Goal: Task Accomplishment & Management: Use online tool/utility

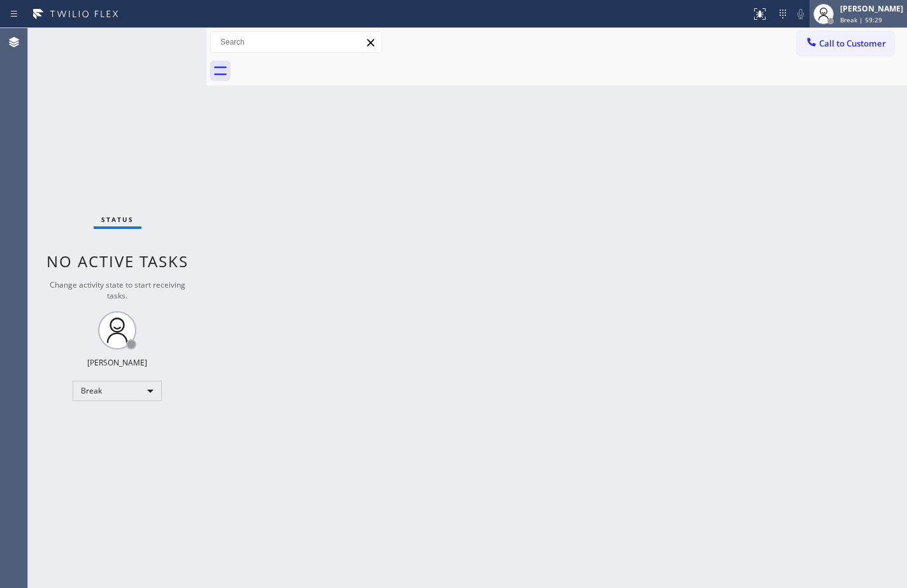
click at [885, 10] on div "[PERSON_NAME]" at bounding box center [872, 8] width 63 height 11
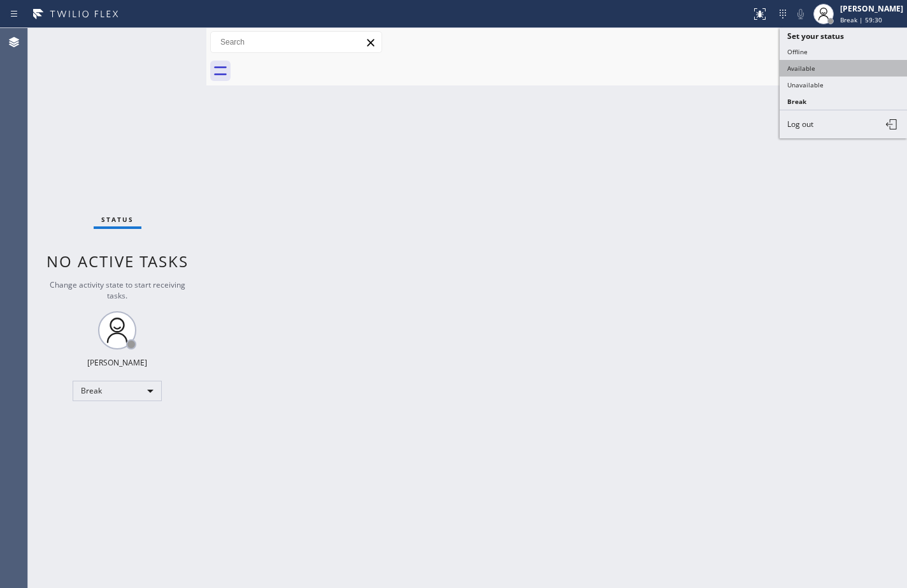
click at [825, 68] on button "Available" at bounding box center [843, 68] width 127 height 17
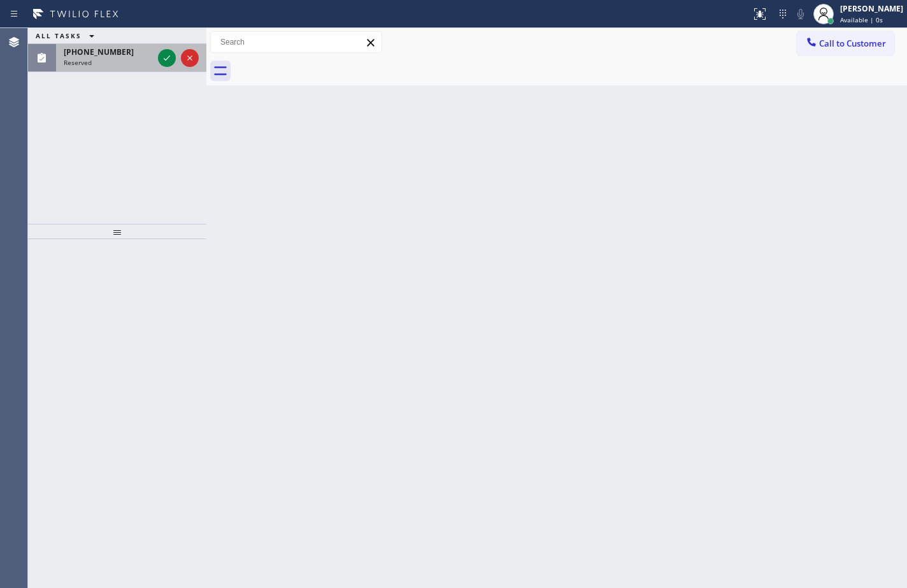
click at [128, 58] on div "Reserved" at bounding box center [108, 62] width 89 height 9
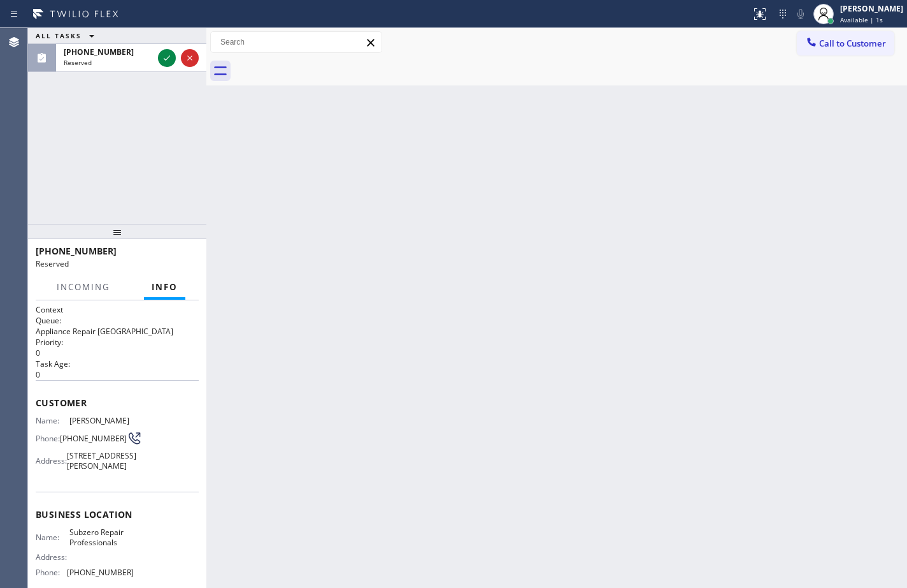
scroll to position [125, 0]
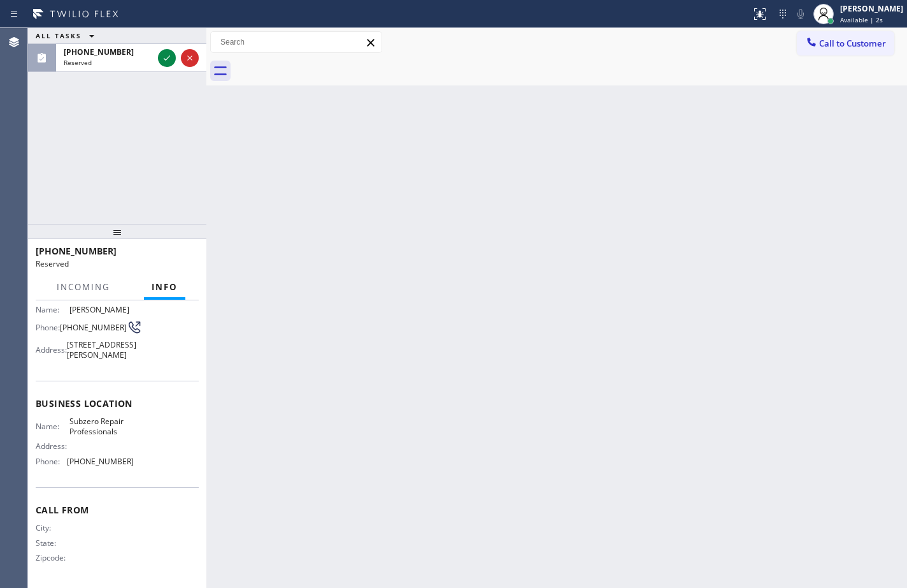
click at [140, 473] on div "Business location Name: Subzero Repair Professionals Address: Phone: [PHONE_NUM…" at bounding box center [117, 433] width 163 height 106
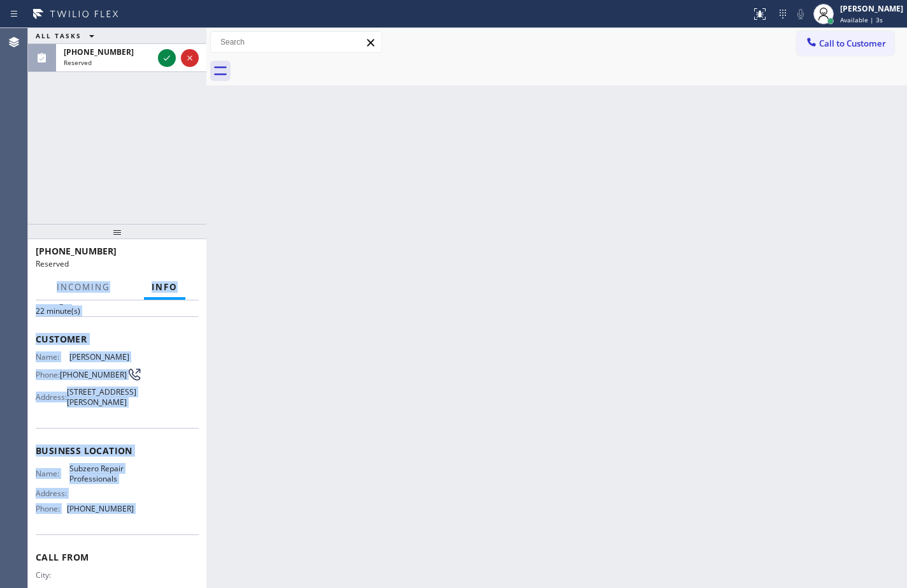
scroll to position [0, 0]
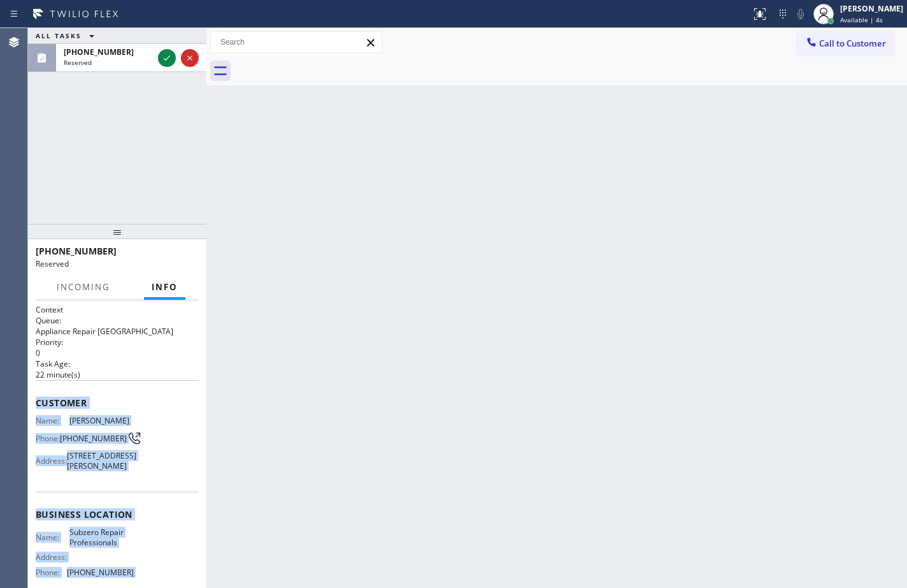
drag, startPoint x: 140, startPoint y: 473, endPoint x: 643, endPoint y: 240, distance: 554.6
click at [46, 408] on div "Context Queue: Appliance Repair High End Priority: 0 Task Age: [DEMOGRAPHIC_DAT…" at bounding box center [117, 499] width 163 height 391
copy div "Customer Name: [PERSON_NAME] Phone: [PHONE_NUMBER] Address: [STREET_ADDRESS][PE…"
click at [168, 62] on icon at bounding box center [166, 57] width 15 height 15
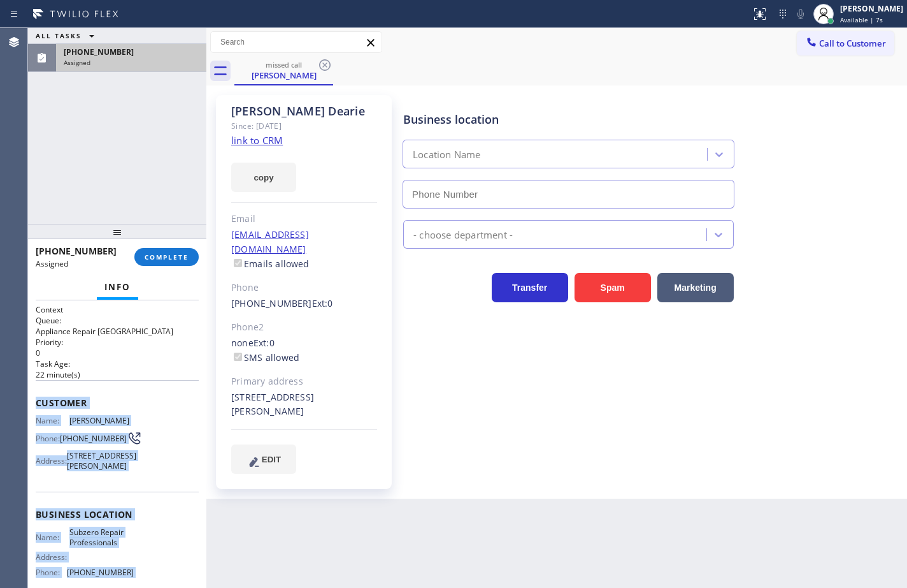
type input "[PHONE_NUMBER]"
click at [274, 134] on link "link to CRM" at bounding box center [257, 140] width 52 height 13
click at [160, 250] on button "COMPLETE" at bounding box center [166, 257] width 64 height 18
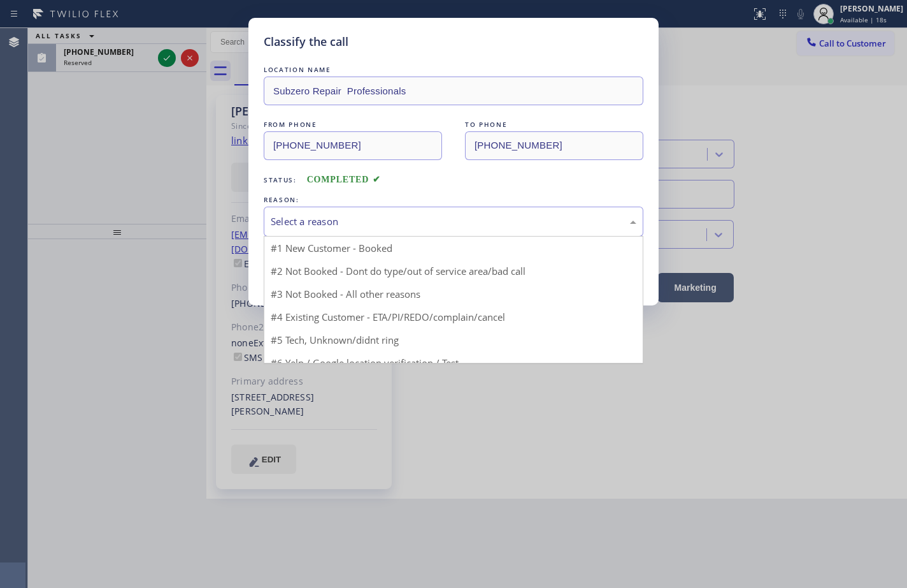
click at [317, 225] on div "Select a reason" at bounding box center [454, 221] width 366 height 15
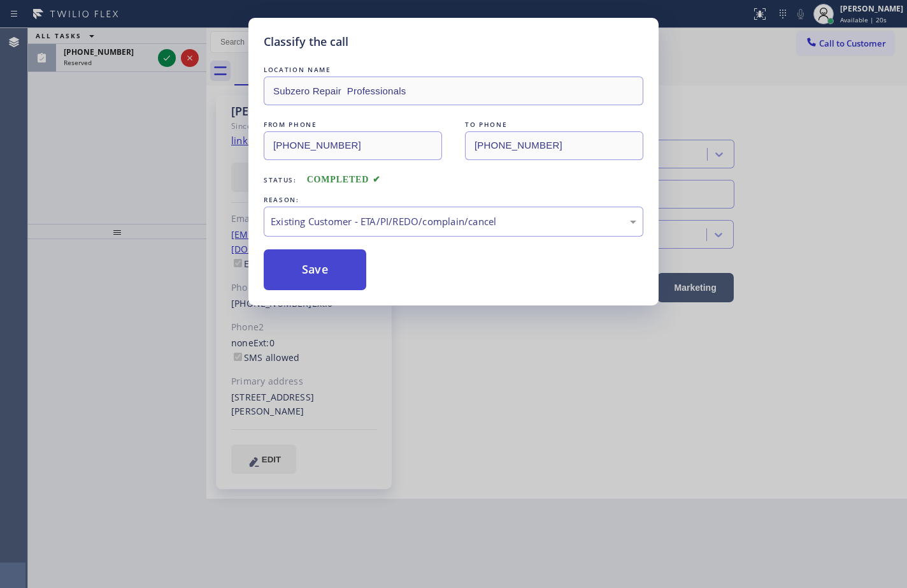
click at [341, 272] on button "Save" at bounding box center [315, 269] width 103 height 41
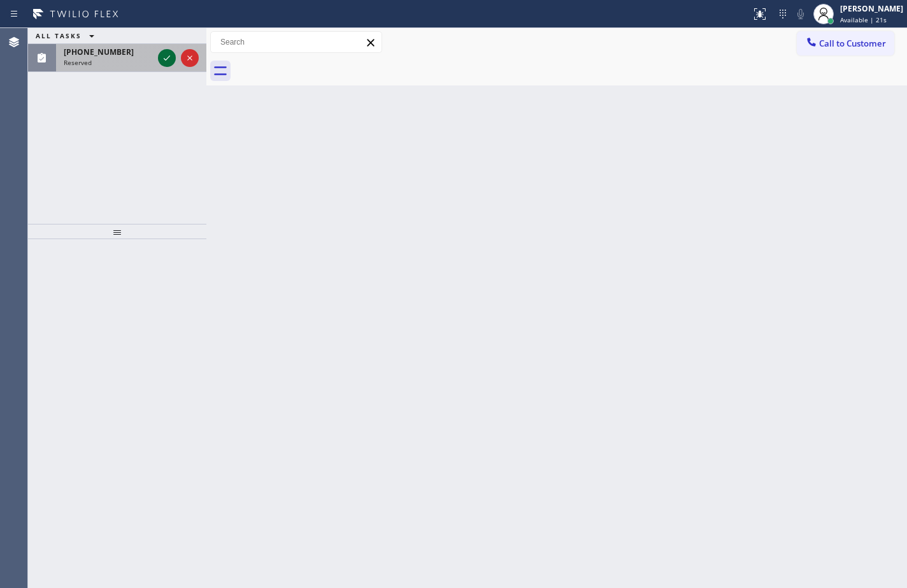
click at [164, 55] on icon at bounding box center [166, 57] width 15 height 15
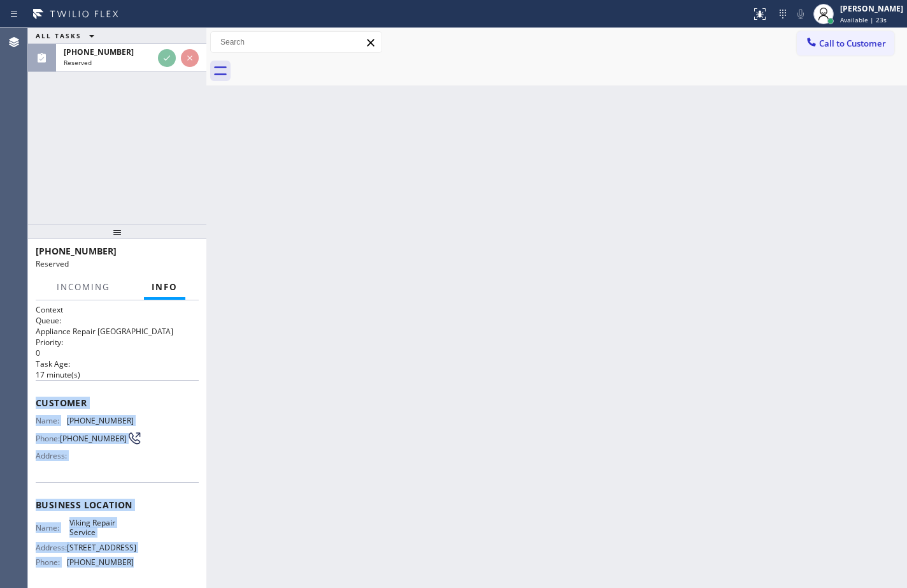
drag, startPoint x: 142, startPoint y: 569, endPoint x: 33, endPoint y: 399, distance: 202.0
click at [33, 399] on div "Context Queue: Appliance Repair High End Priority: 0 Task Age: [DEMOGRAPHIC_DAT…" at bounding box center [117, 443] width 178 height 287
copy div "Customer Name: [PHONE_NUMBER] Phone: [PHONE_NUMBER] Address: Business location …"
click at [174, 59] on icon at bounding box center [166, 57] width 15 height 15
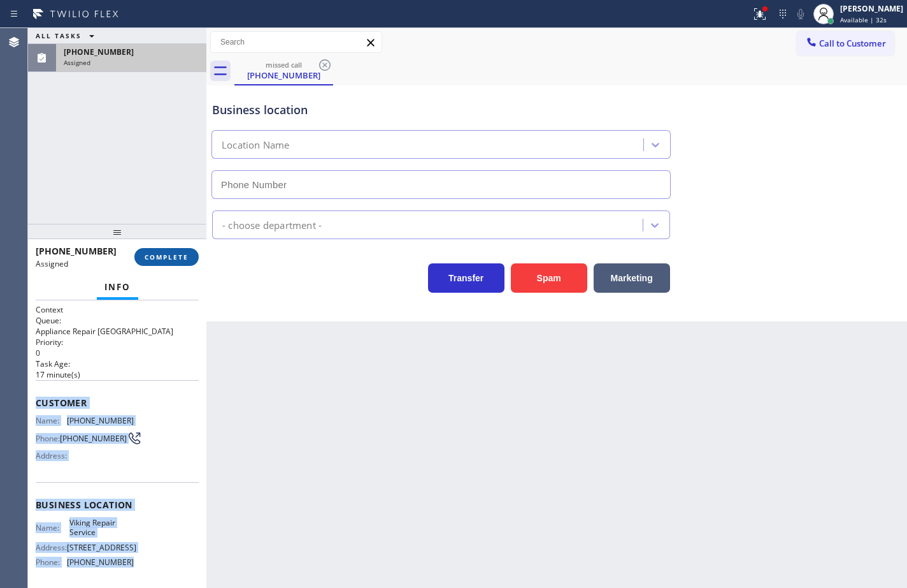
type input "[PHONE_NUMBER]"
click at [176, 258] on span "COMPLETE" at bounding box center [167, 256] width 44 height 9
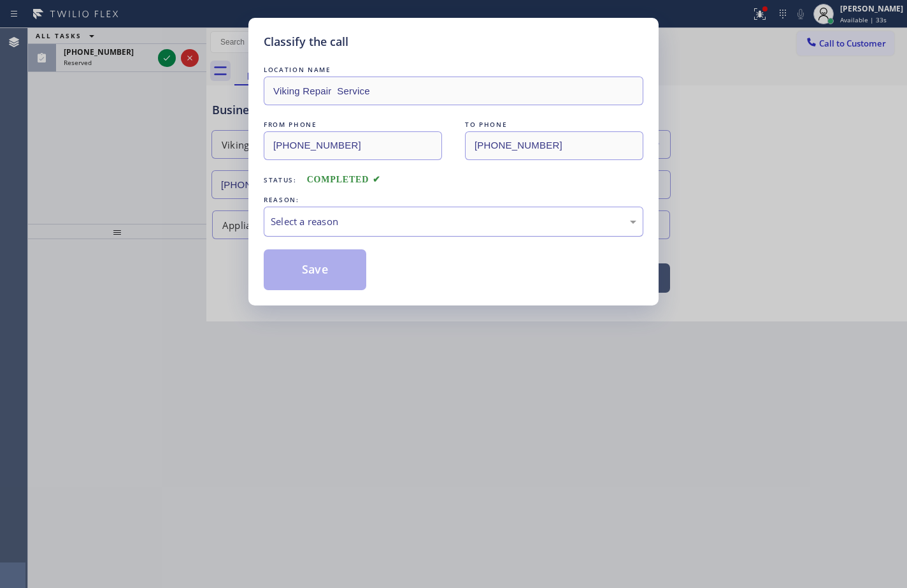
click at [329, 225] on div "Select a reason" at bounding box center [454, 221] width 366 height 15
click at [328, 266] on button "Save" at bounding box center [315, 269] width 103 height 41
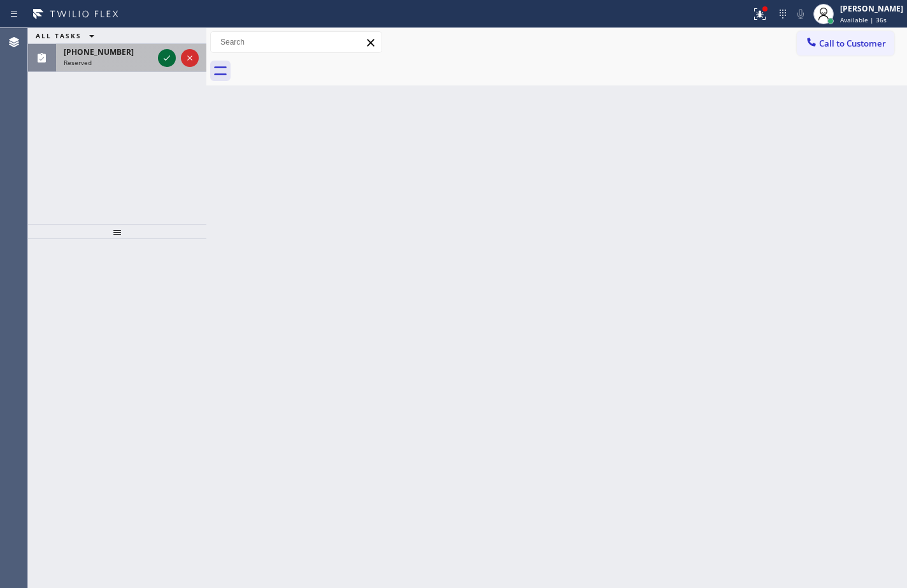
click at [159, 57] on div at bounding box center [167, 57] width 18 height 15
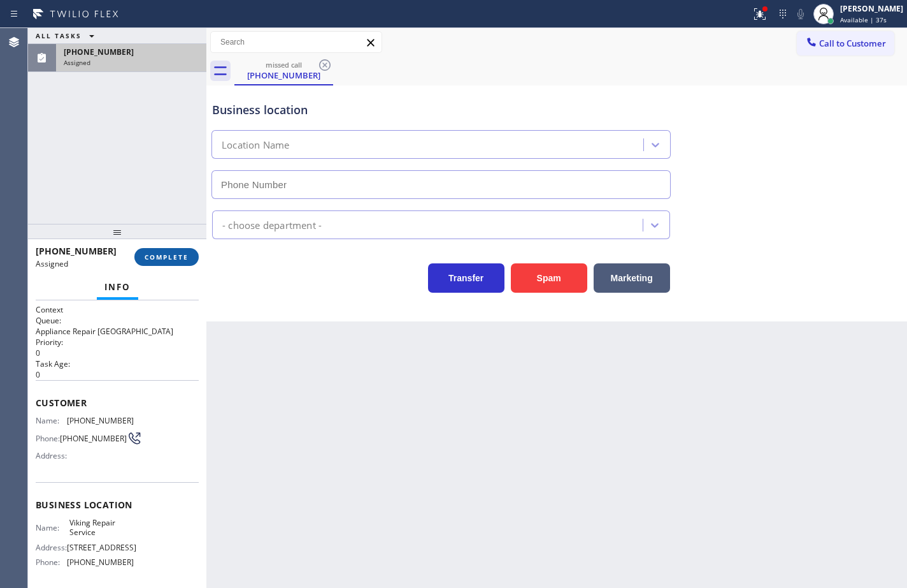
type input "[PHONE_NUMBER]"
click at [184, 259] on span "COMPLETE" at bounding box center [167, 256] width 44 height 9
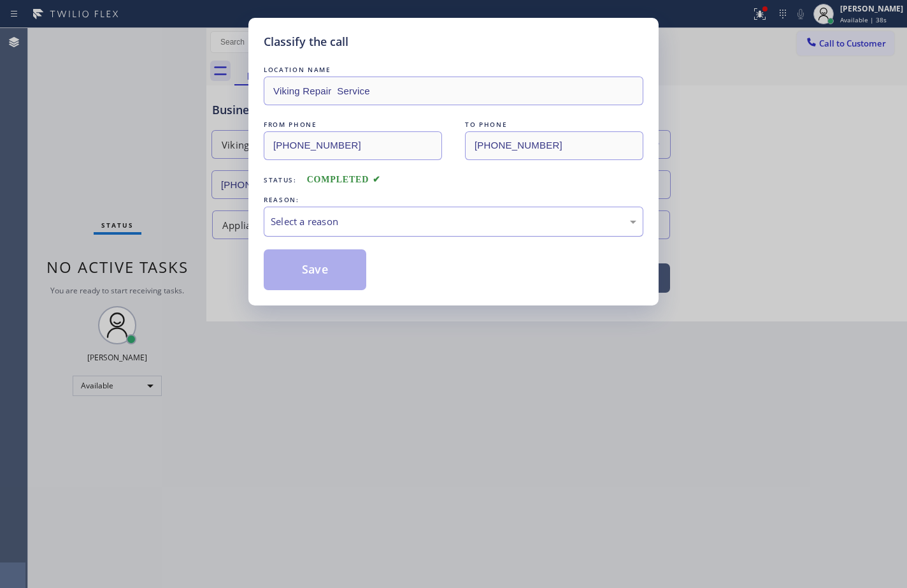
click at [340, 220] on div "Select a reason" at bounding box center [454, 221] width 366 height 15
click at [329, 271] on button "Save" at bounding box center [315, 269] width 103 height 41
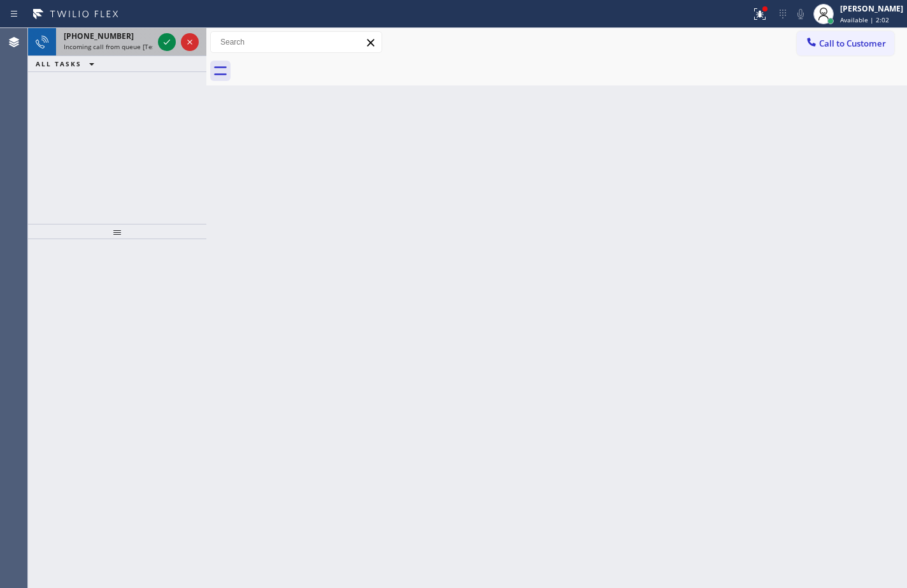
click at [133, 48] on span "Incoming call from queue [Test] All" at bounding box center [117, 46] width 106 height 9
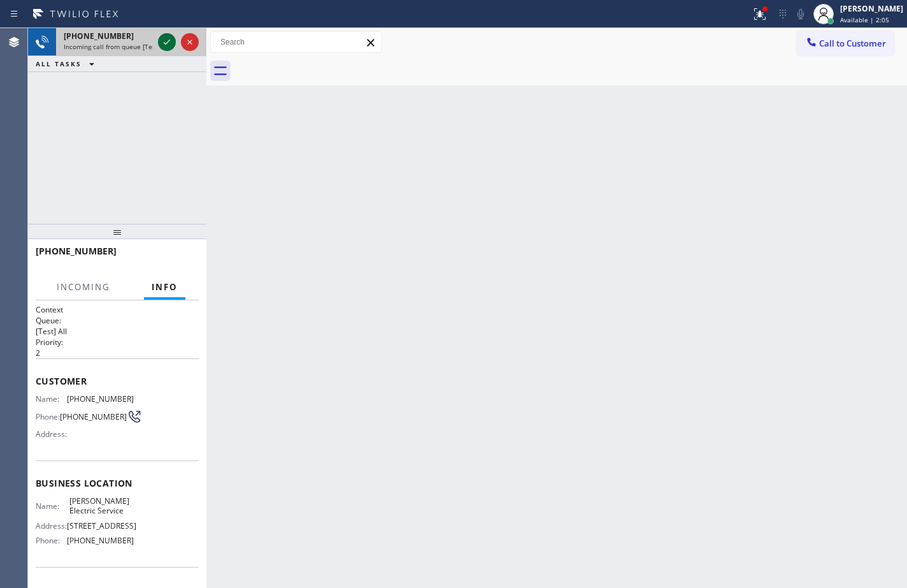
click at [168, 39] on icon at bounding box center [166, 41] width 15 height 15
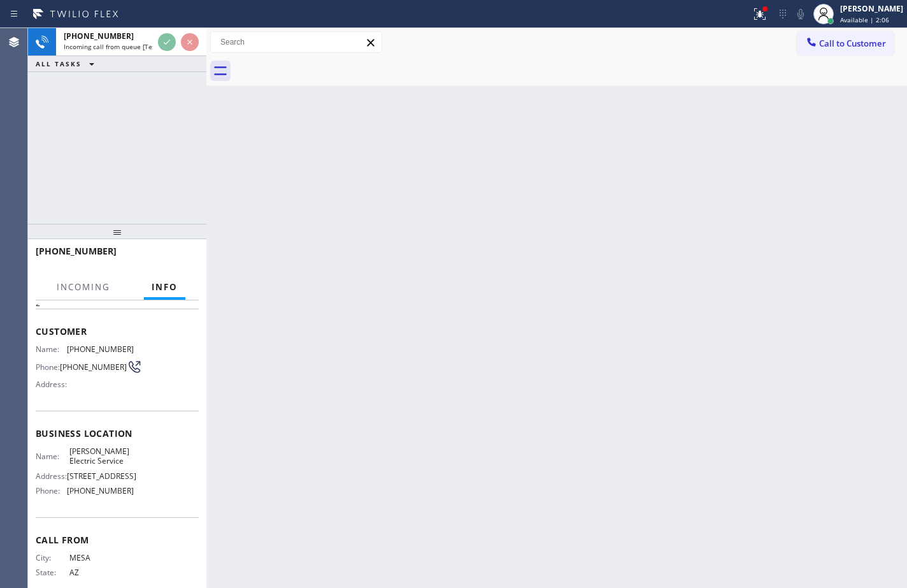
scroll to position [64, 0]
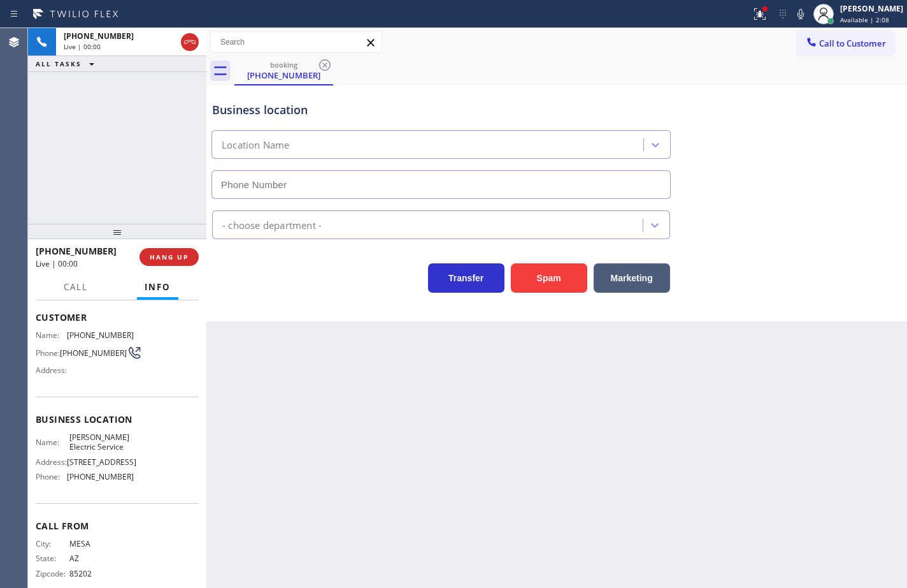
type input "[PHONE_NUMBER]"
click at [564, 277] on button "Spam" at bounding box center [549, 277] width 76 height 29
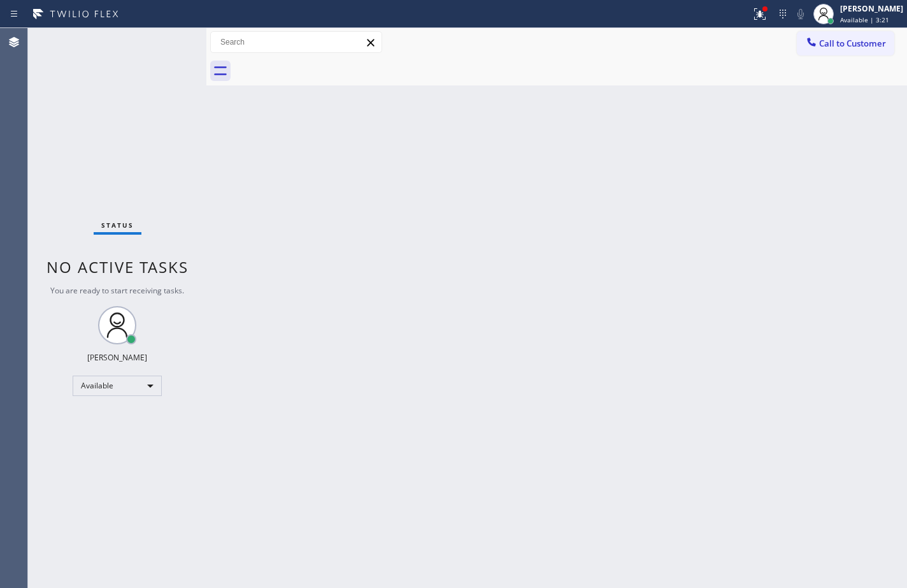
drag, startPoint x: 880, startPoint y: 11, endPoint x: 862, endPoint y: 66, distance: 57.8
click at [880, 11] on div "[PERSON_NAME]" at bounding box center [872, 8] width 63 height 11
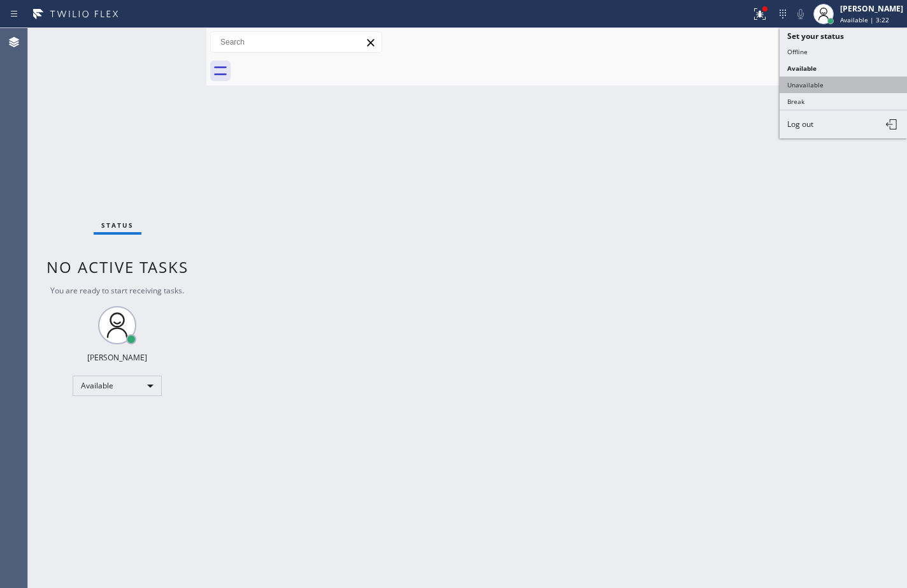
click at [853, 90] on button "Unavailable" at bounding box center [843, 84] width 127 height 17
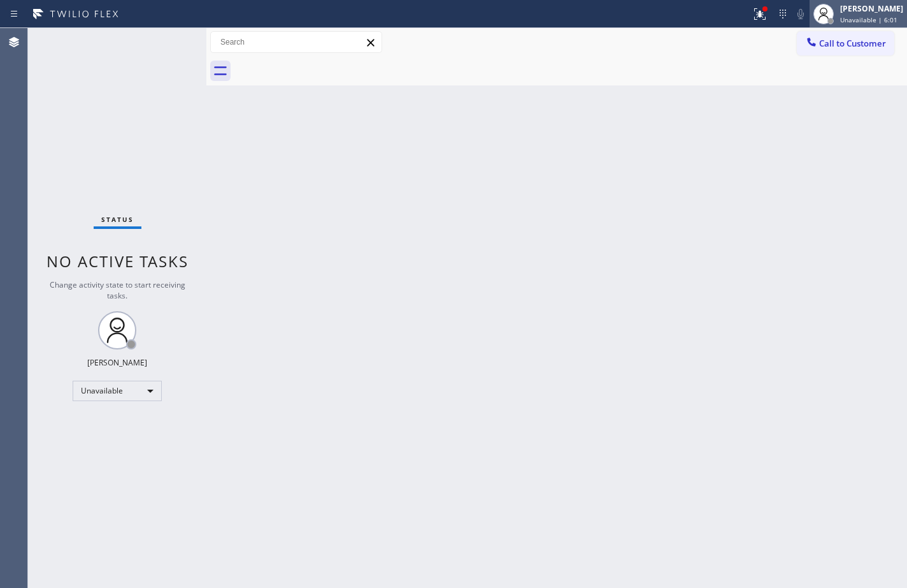
click at [865, 17] on span "Unavailable | 6:01" at bounding box center [869, 19] width 57 height 9
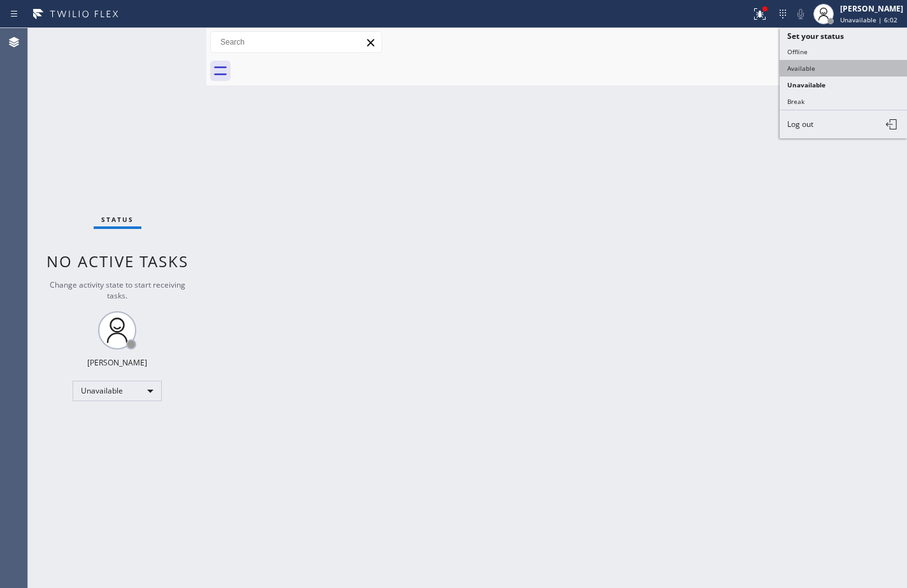
click at [846, 67] on button "Available" at bounding box center [843, 68] width 127 height 17
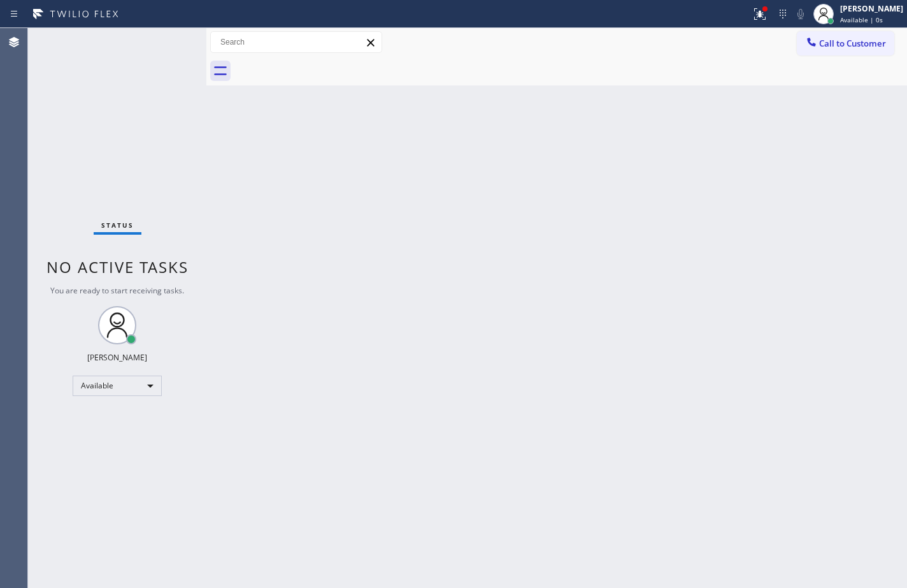
click at [507, 231] on div "Back to Dashboard Change Sender ID Customers Technicians Select a contact Outbo…" at bounding box center [556, 307] width 701 height 559
click at [838, 48] on span "Call to Customer" at bounding box center [852, 43] width 67 height 11
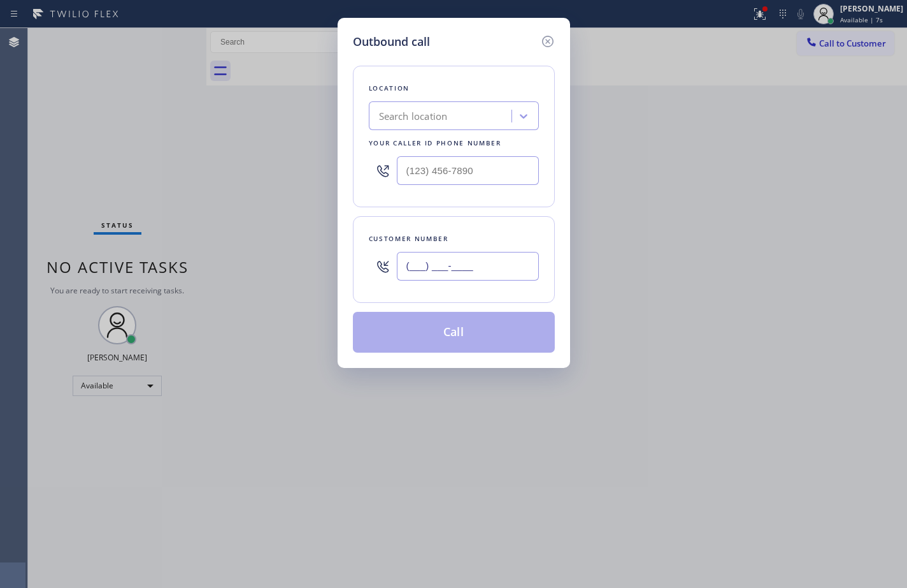
drag, startPoint x: 484, startPoint y: 268, endPoint x: 511, endPoint y: 263, distance: 27.2
click at [484, 268] on input "(___) ___-____" at bounding box center [468, 266] width 142 height 29
paste input "206) 310-7950"
type input "[PHONE_NUMBER]"
click at [485, 164] on input "(___) ___-____" at bounding box center [468, 170] width 142 height 29
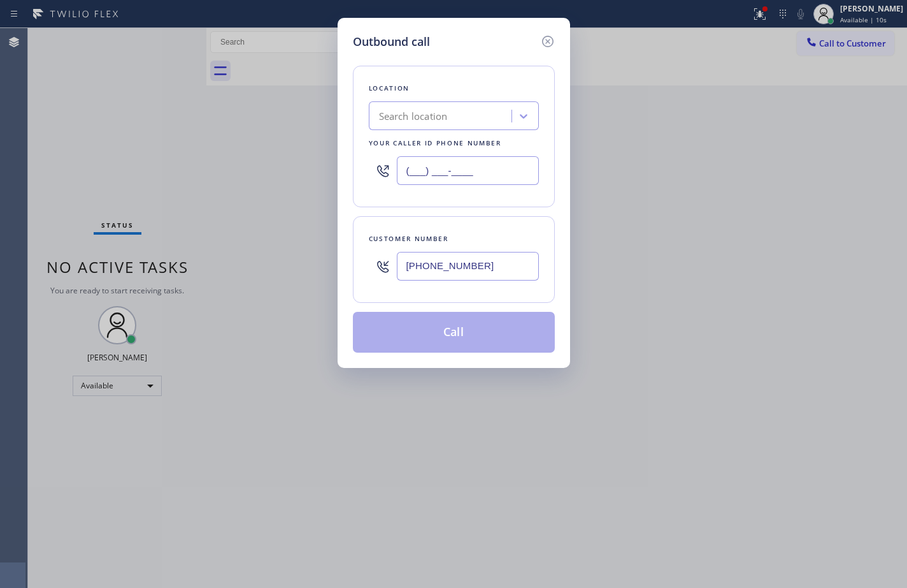
paste input "206) 309-4022"
type input "[PHONE_NUMBER]"
click at [521, 213] on div "Location Search location Your caller id phone number [PHONE_NUMBER] Customer nu…" at bounding box center [454, 201] width 202 height 302
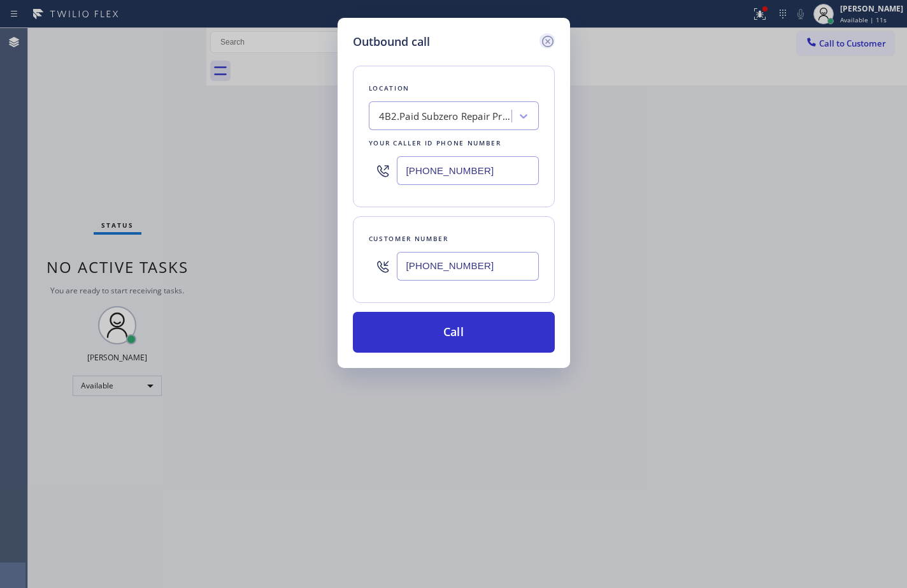
click at [549, 40] on icon at bounding box center [547, 41] width 11 height 11
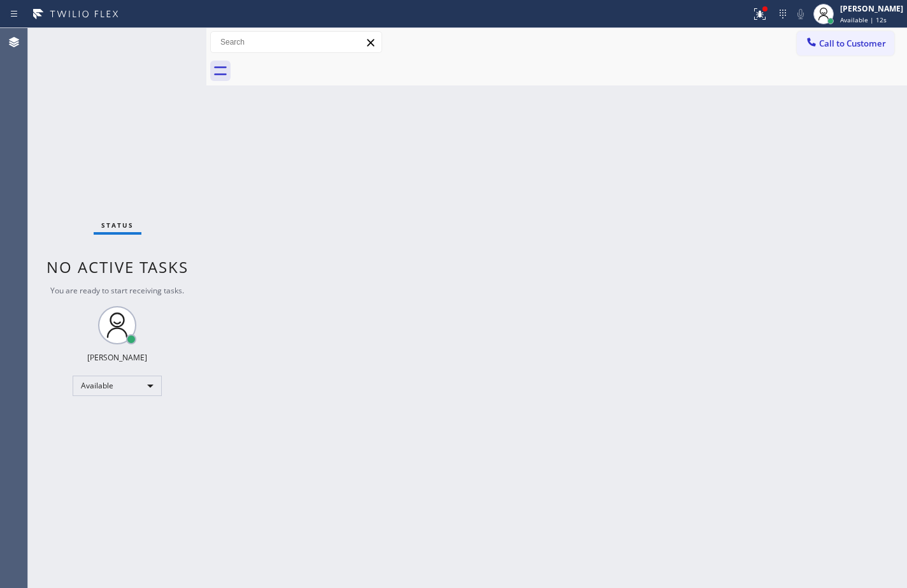
type input "[PHONE_NUMBER]"
click at [786, 175] on div "Back to Dashboard Change Sender ID Customers Technicians Select a contact Outbo…" at bounding box center [556, 307] width 701 height 559
click at [856, 49] on button "Call to Customer" at bounding box center [845, 43] width 97 height 24
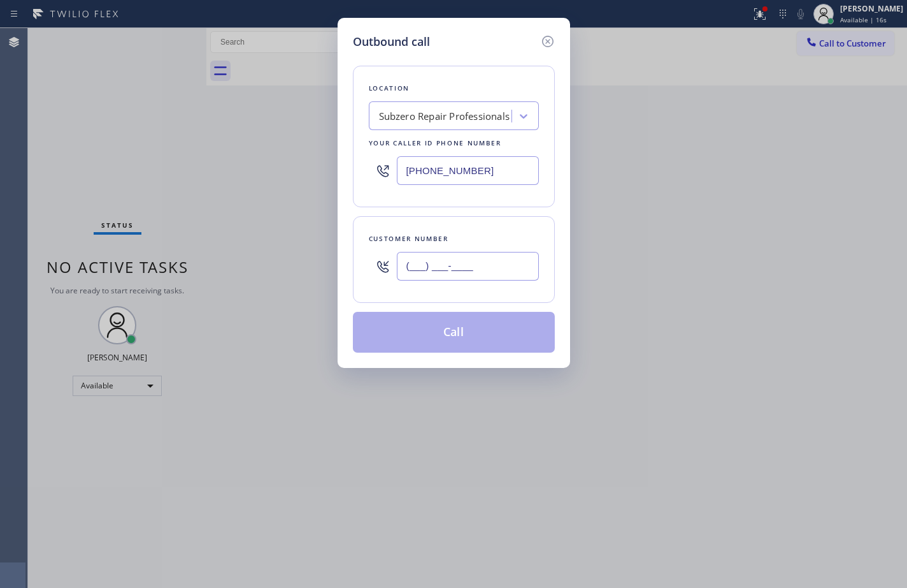
click at [473, 257] on input "(___) ___-____" at bounding box center [468, 266] width 142 height 29
paste input "213) 718-4484"
type input "[PHONE_NUMBER]"
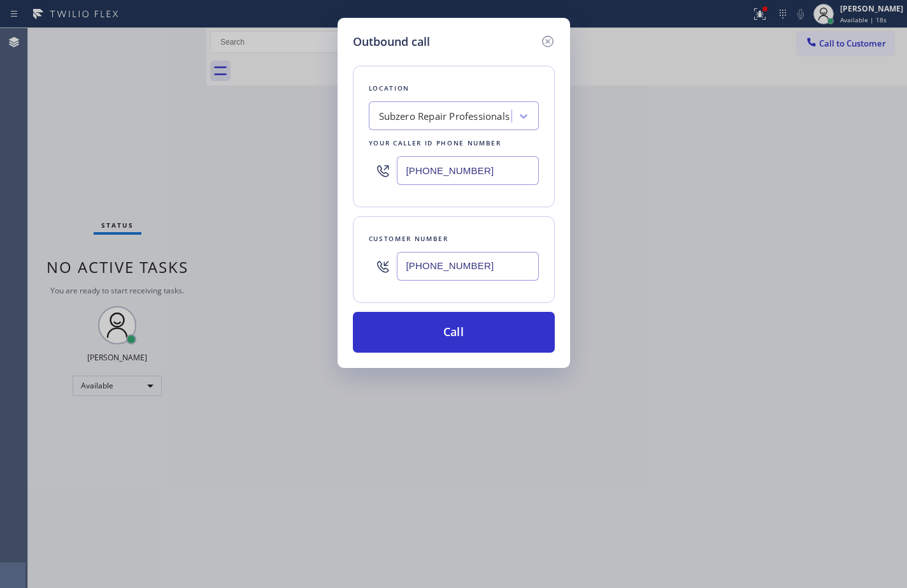
click at [505, 177] on input "[PHONE_NUMBER]" at bounding box center [468, 170] width 142 height 29
paste input "323) 416-234"
type input "[PHONE_NUMBER]"
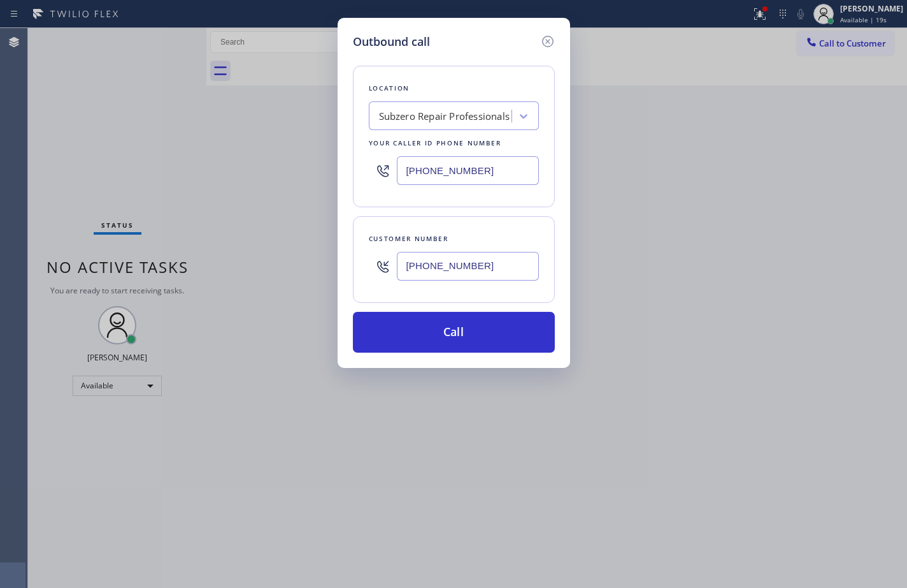
click at [523, 213] on div "Location Subzero Repair Professionals Your caller id phone number [PHONE_NUMBER…" at bounding box center [454, 201] width 202 height 302
click at [548, 44] on icon at bounding box center [547, 41] width 15 height 15
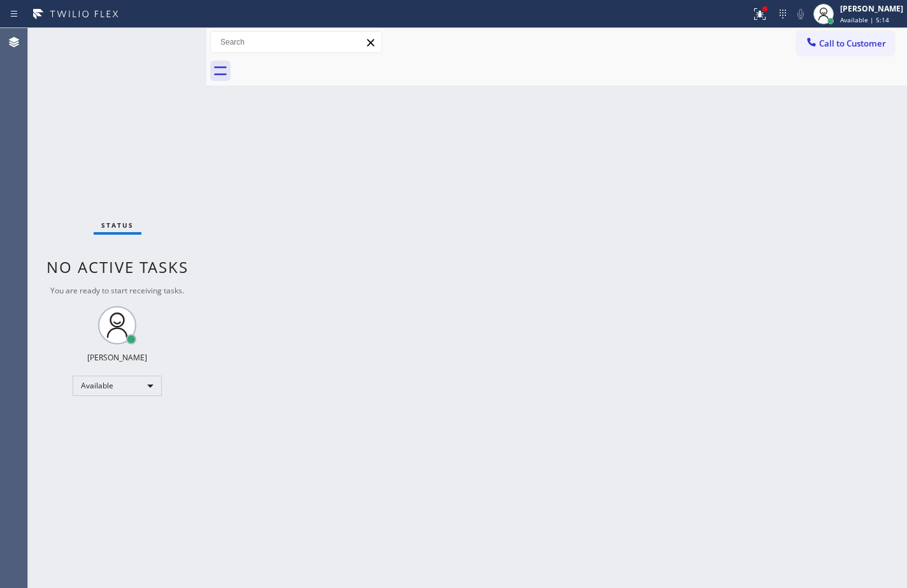
click at [639, 205] on div "Back to Dashboard Change Sender ID Customers Technicians Select a contact Outbo…" at bounding box center [556, 307] width 701 height 559
click at [519, 106] on div "Back to Dashboard Change Sender ID Customers Technicians Select a contact Outbo…" at bounding box center [556, 307] width 701 height 559
click at [870, 42] on span "Call to Customer" at bounding box center [852, 43] width 67 height 11
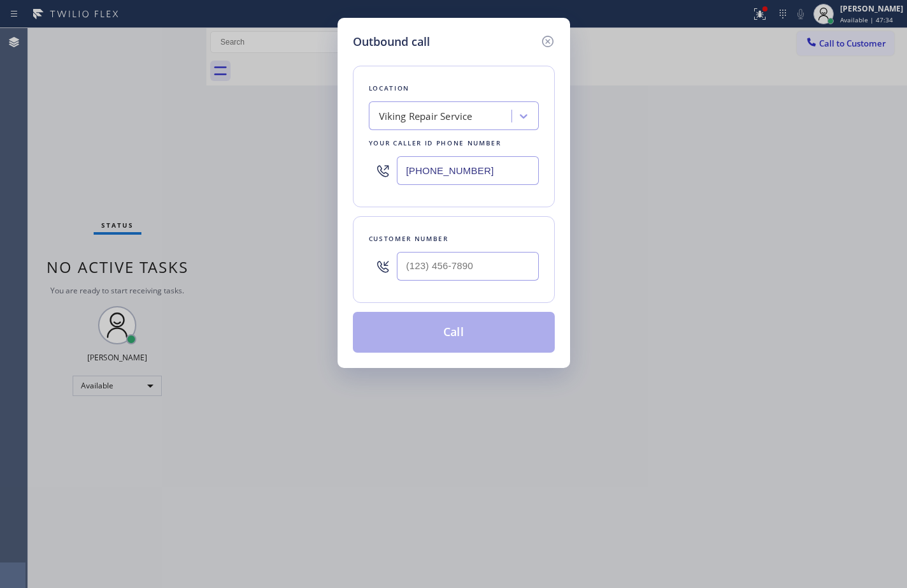
click at [452, 174] on input "[PHONE_NUMBER]" at bounding box center [468, 170] width 142 height 29
click at [466, 270] on input "(___) ___-____" at bounding box center [468, 266] width 142 height 29
paste input "017) 523-4192"
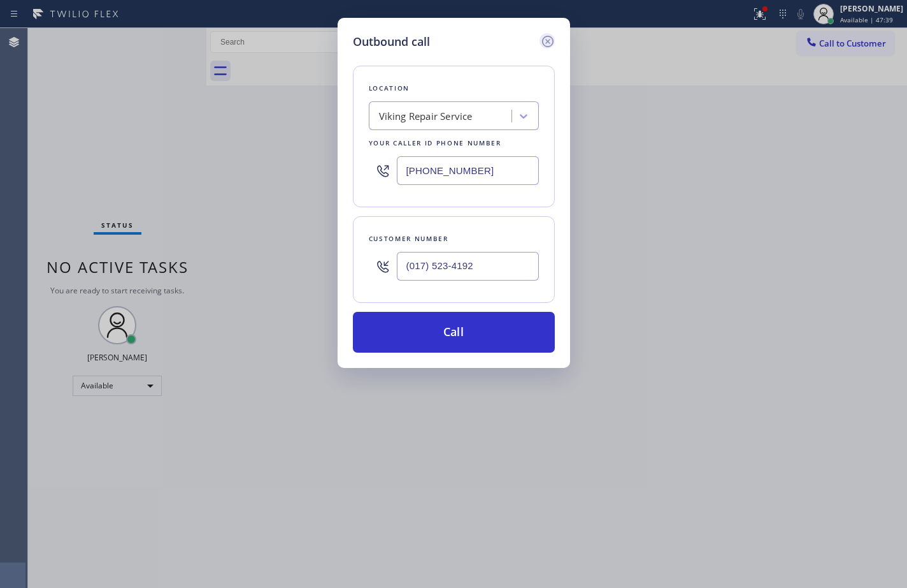
click at [552, 40] on icon at bounding box center [547, 41] width 11 height 11
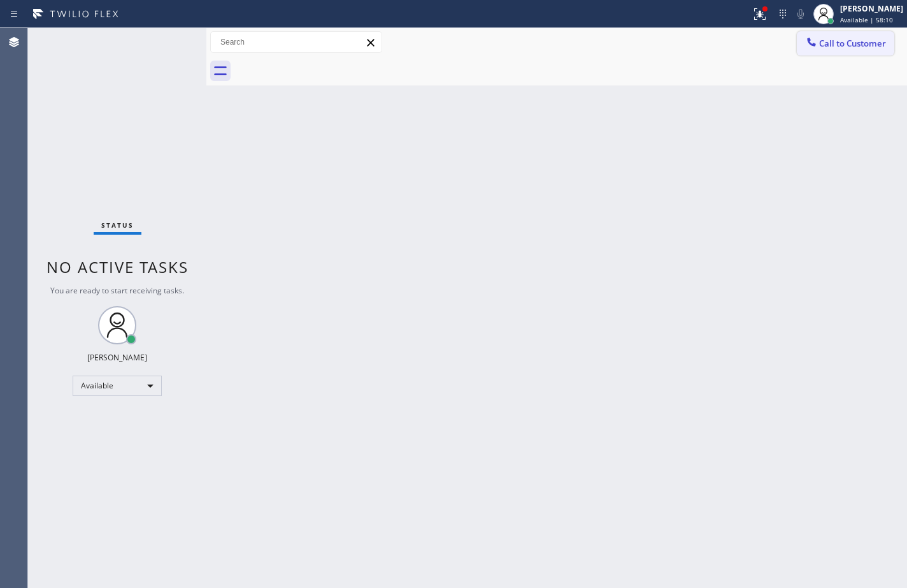
click at [868, 39] on span "Call to Customer" at bounding box center [852, 43] width 67 height 11
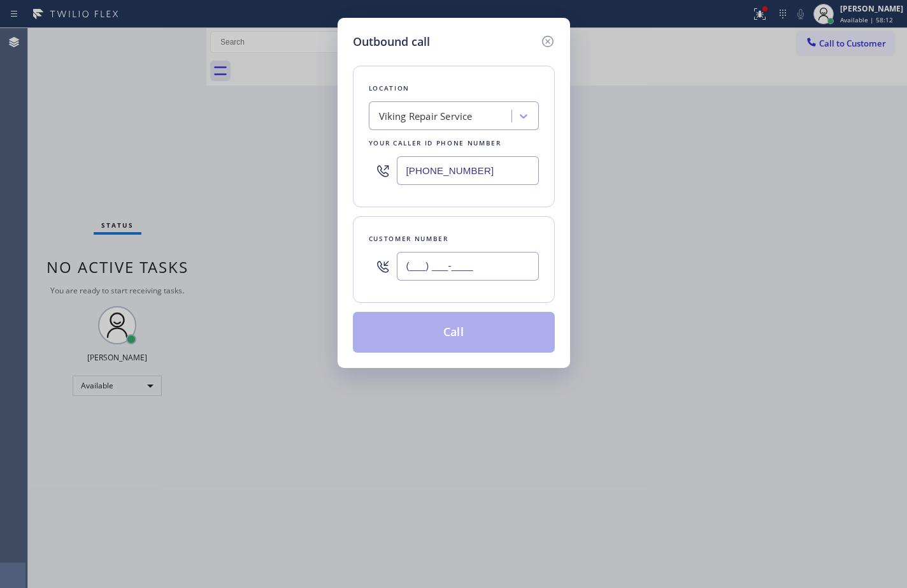
click at [480, 252] on input "(___) ___-____" at bounding box center [468, 266] width 142 height 29
paste input "786) 665-7226"
type input "[PHONE_NUMBER]"
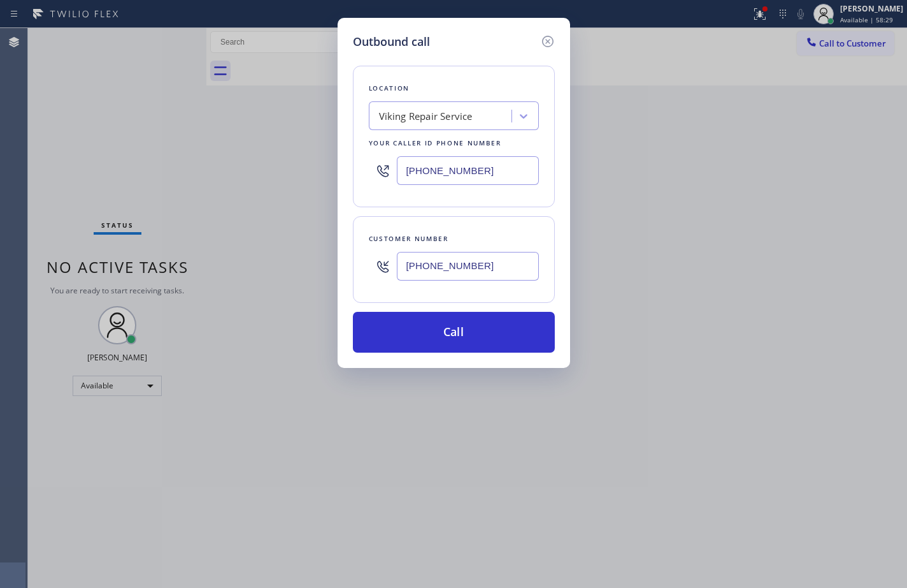
drag, startPoint x: 880, startPoint y: 226, endPoint x: 797, endPoint y: 172, distance: 99.5
click at [880, 226] on div "Outbound call Location Viking Repair Service Your caller id phone number [PHONE…" at bounding box center [453, 294] width 907 height 588
click at [545, 43] on icon at bounding box center [547, 41] width 15 height 15
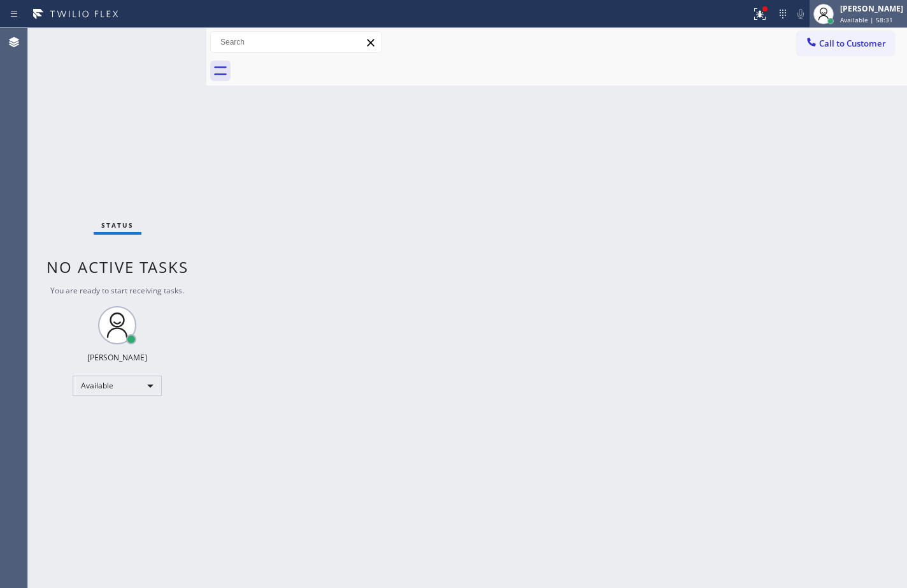
click at [863, 18] on span "Available | 58:31" at bounding box center [867, 19] width 53 height 9
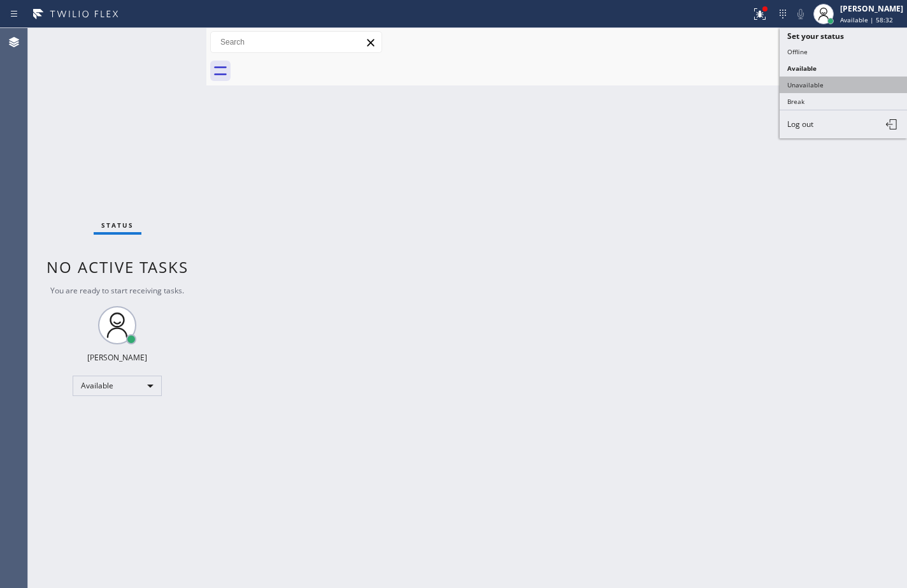
click at [825, 83] on button "Unavailable" at bounding box center [843, 84] width 127 height 17
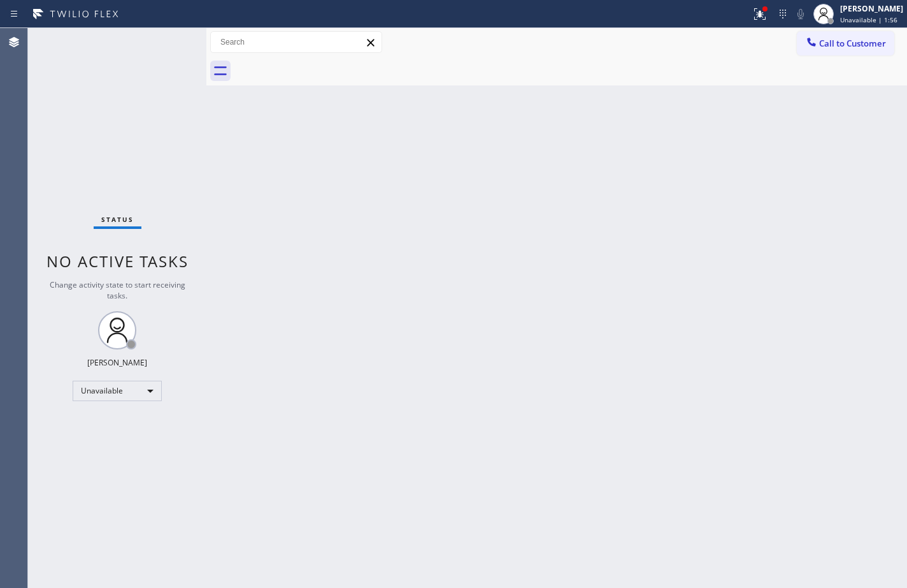
drag, startPoint x: 884, startPoint y: 22, endPoint x: 876, endPoint y: 43, distance: 23.2
click at [884, 22] on div "Unavailable | 1:56" at bounding box center [872, 19] width 63 height 9
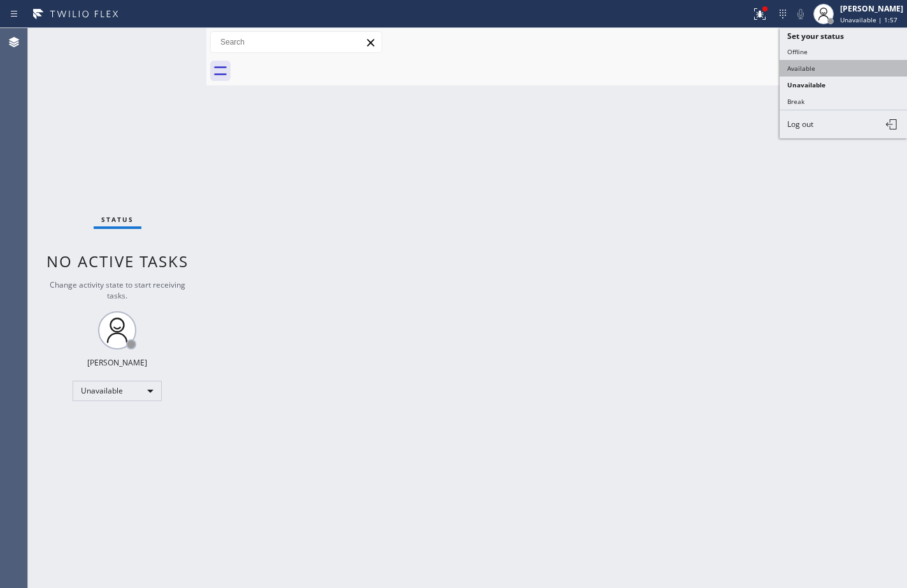
click at [849, 70] on button "Available" at bounding box center [843, 68] width 127 height 17
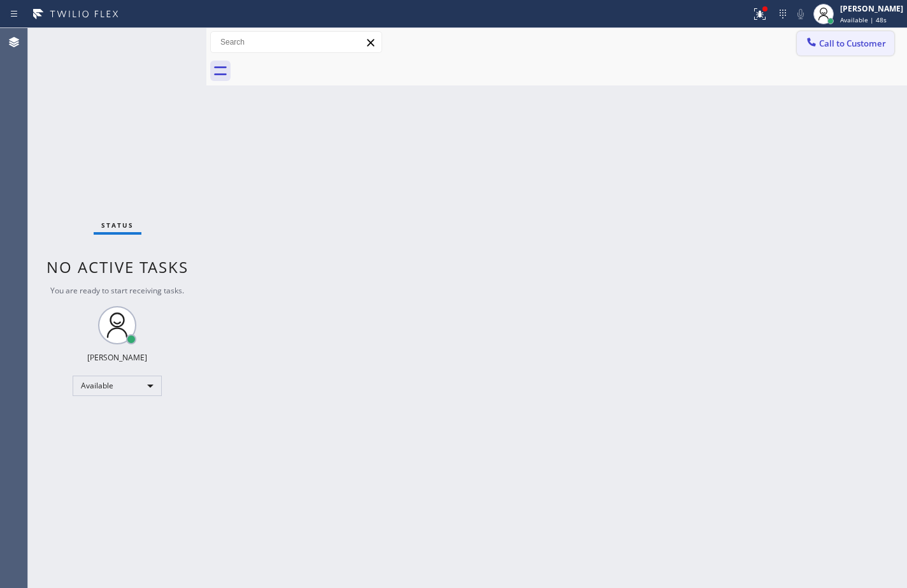
click at [877, 47] on span "Call to Customer" at bounding box center [852, 43] width 67 height 11
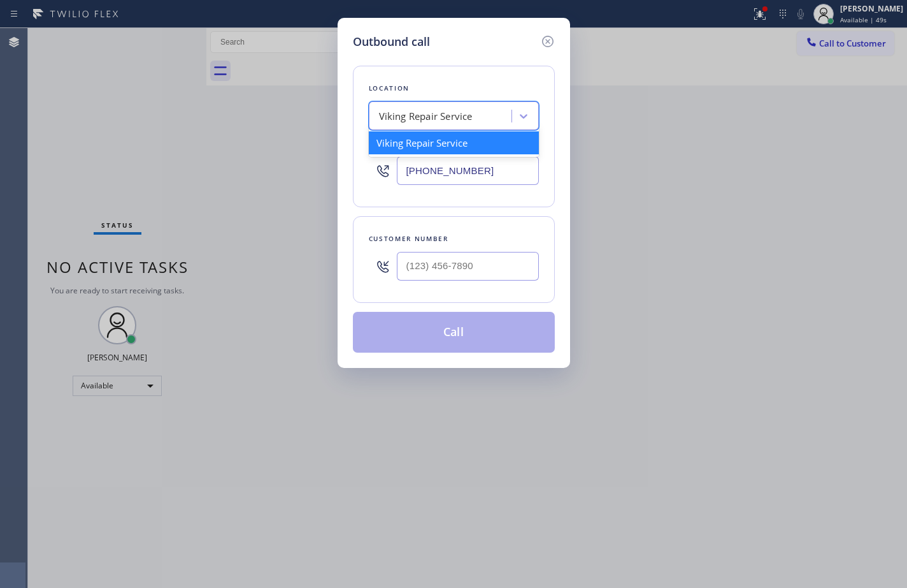
click at [504, 117] on div "Viking Repair Service" at bounding box center [442, 116] width 139 height 22
paste input "Metro Heating Repair"
type input "Metro Heating Repair"
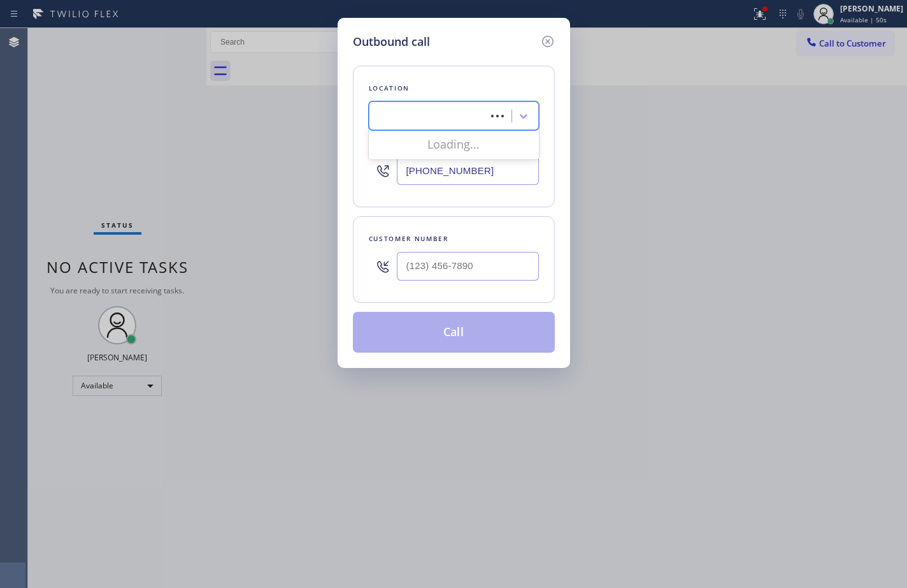
click at [499, 65] on div "Location 0 results available for search term Metro Heating Repair . Use Up and …" at bounding box center [454, 201] width 202 height 302
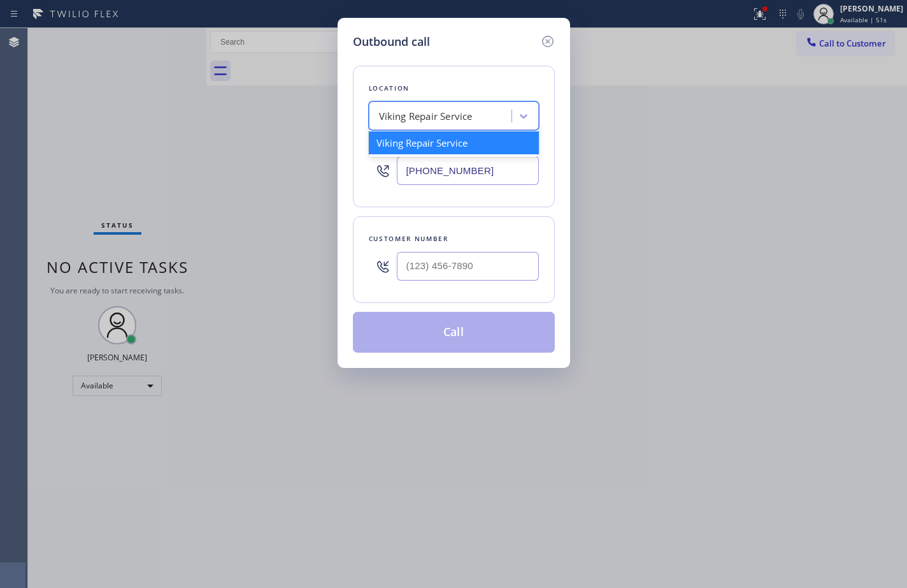
click at [488, 115] on div "Viking Repair Service" at bounding box center [442, 116] width 139 height 22
paste input "Metro Heating Repair"
type input "Metro Heating Repair"
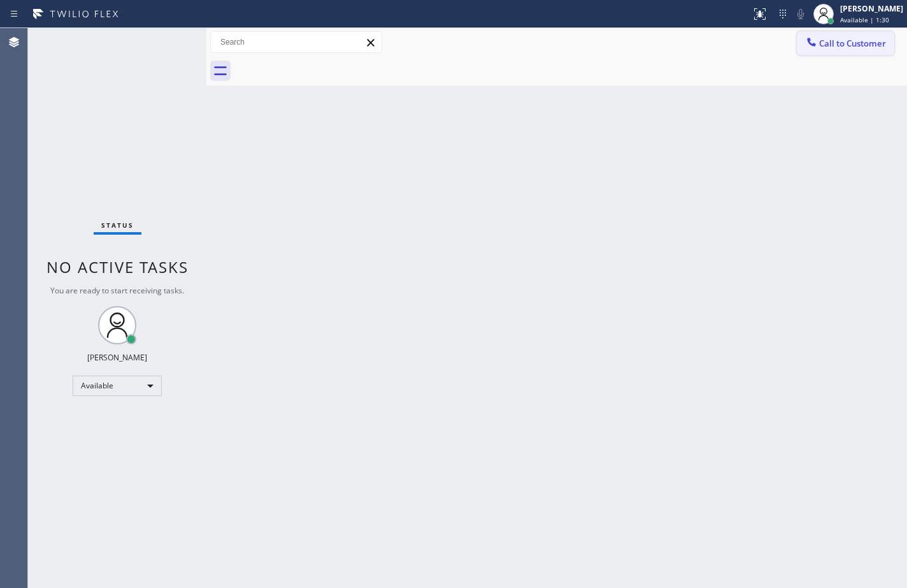
click at [865, 40] on span "Call to Customer" at bounding box center [852, 43] width 67 height 11
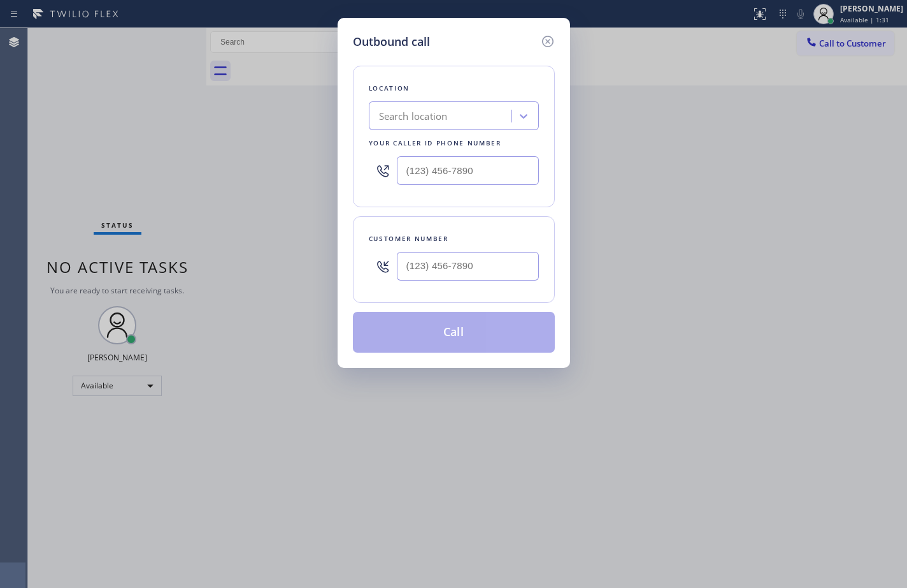
click at [472, 131] on div "Location Search location Your caller id phone number" at bounding box center [454, 136] width 202 height 141
click at [472, 125] on div "Search location" at bounding box center [442, 116] width 139 height 22
paste input "Metro Heating Repair"
type input "Metro Heating Repair"
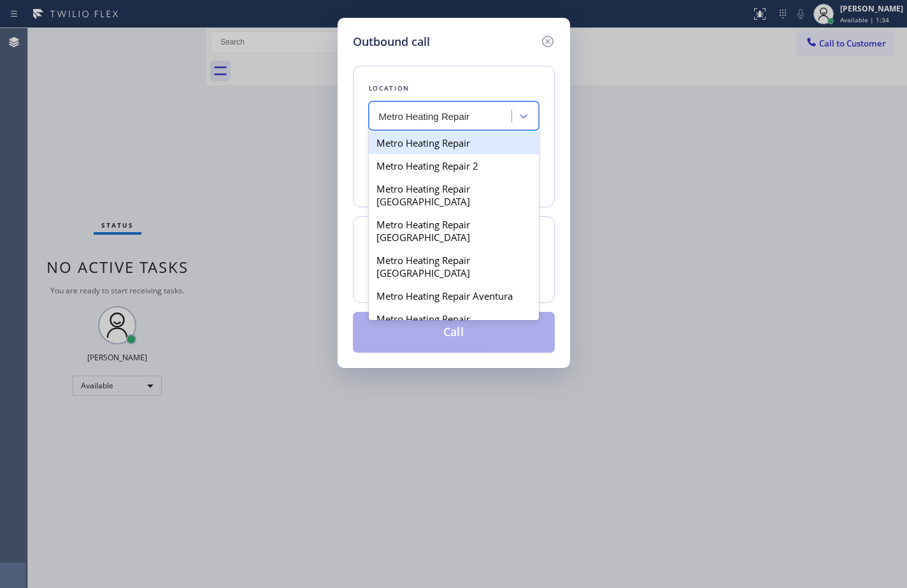
click at [468, 141] on div "Metro Heating Repair" at bounding box center [454, 142] width 170 height 23
type input "(833) 318-0239"
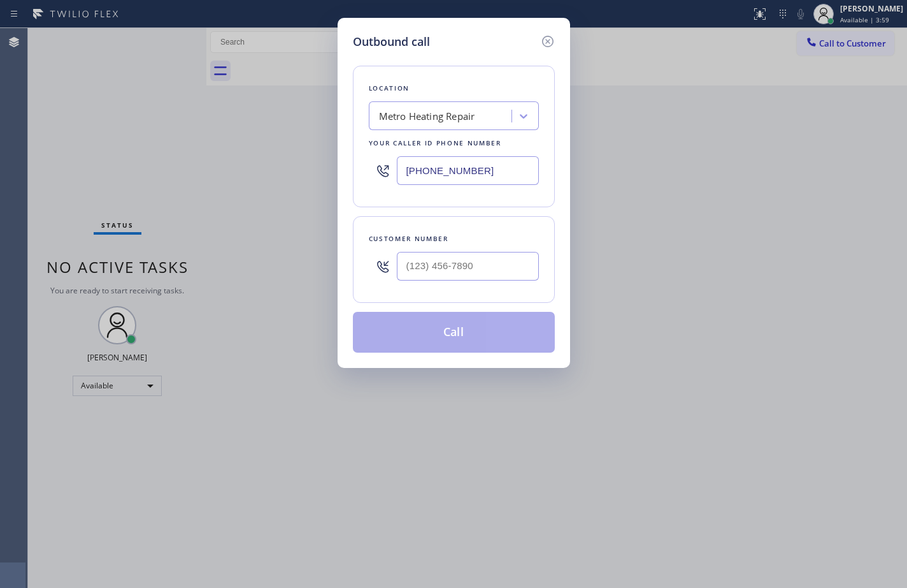
click at [132, 134] on div "Outbound call Location Metro Heating Repair Your caller id phone number (833) 3…" at bounding box center [453, 294] width 907 height 588
click at [554, 41] on icon at bounding box center [547, 41] width 15 height 15
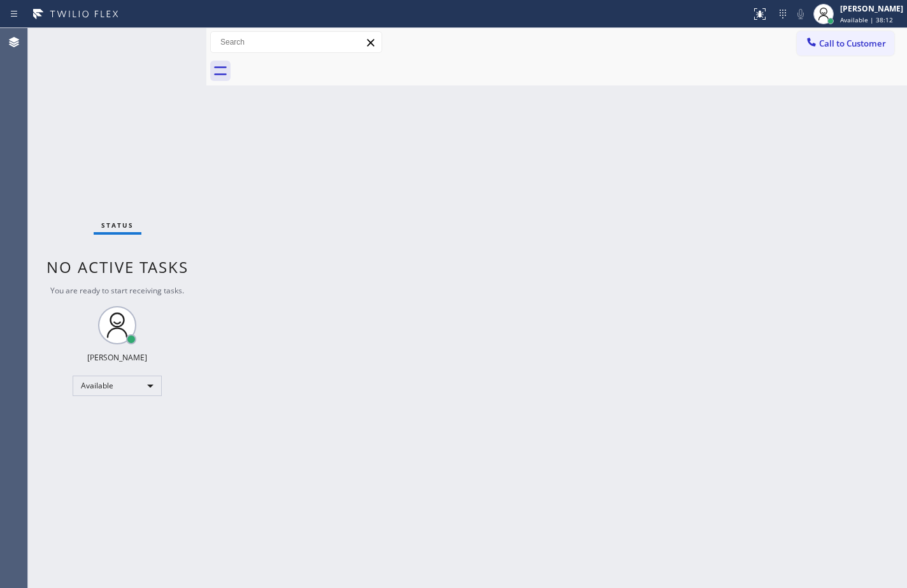
click at [890, 224] on div "Back to Dashboard Change Sender ID Customers Technicians Select a contact Outbo…" at bounding box center [556, 307] width 701 height 559
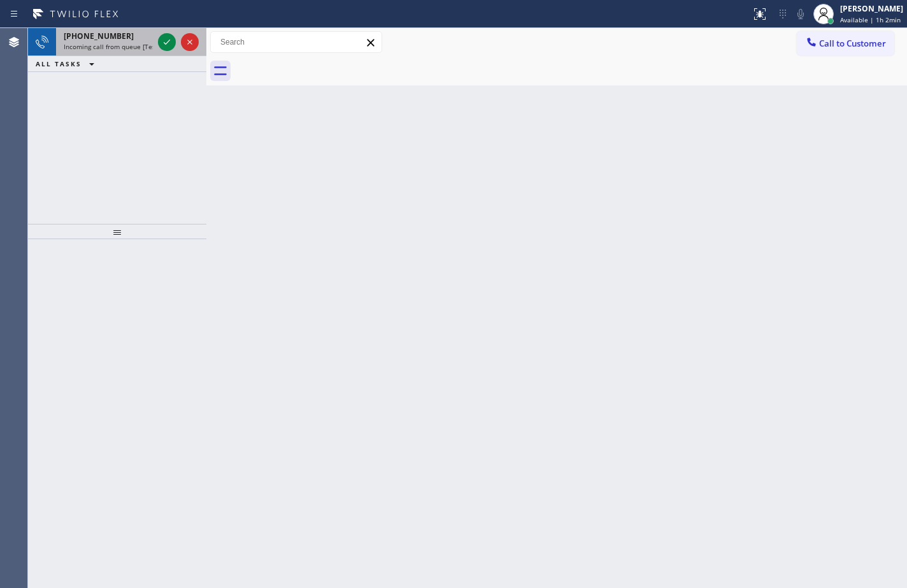
click at [101, 42] on span "Incoming call from queue [Test] All" at bounding box center [117, 46] width 106 height 9
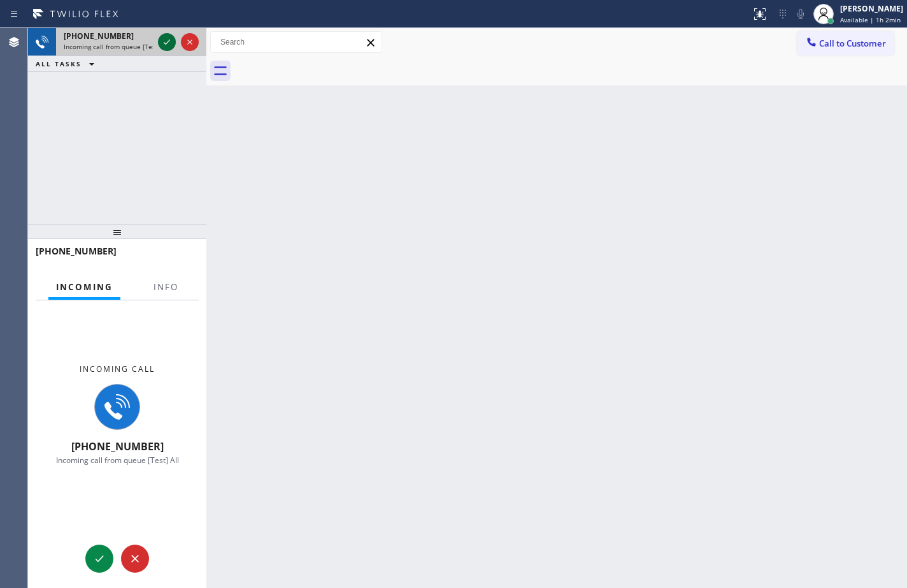
click at [170, 39] on icon at bounding box center [166, 41] width 15 height 15
click at [166, 282] on span "Info" at bounding box center [166, 286] width 25 height 11
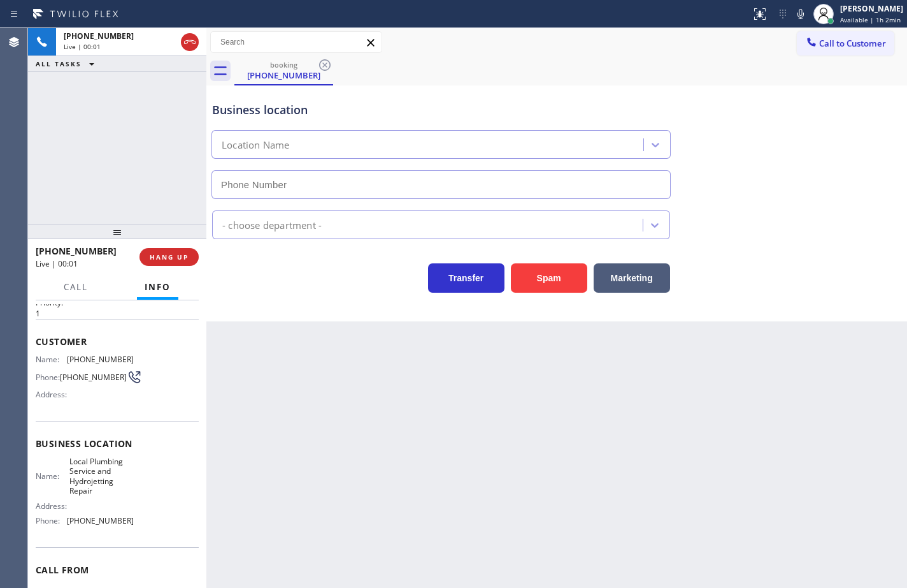
type input "(925) 222-2903"
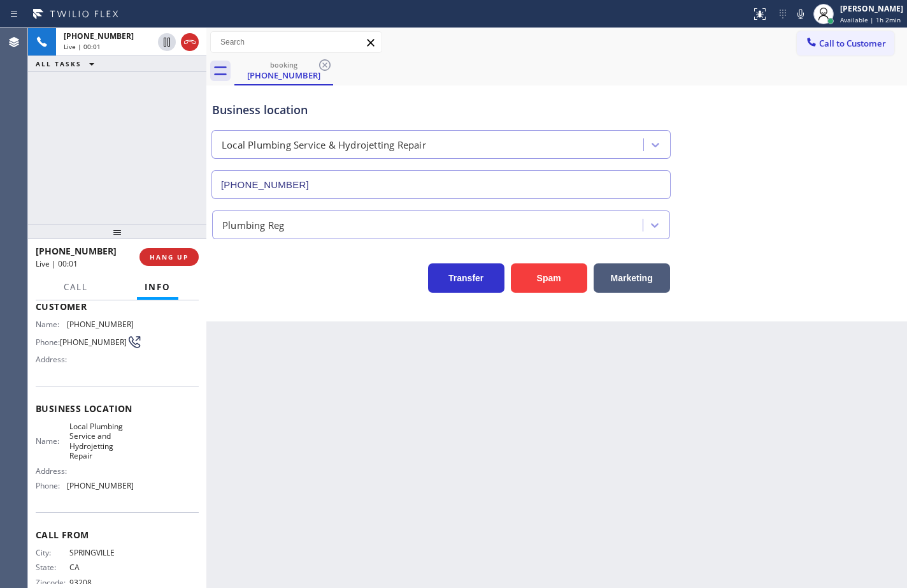
scroll to position [103, 0]
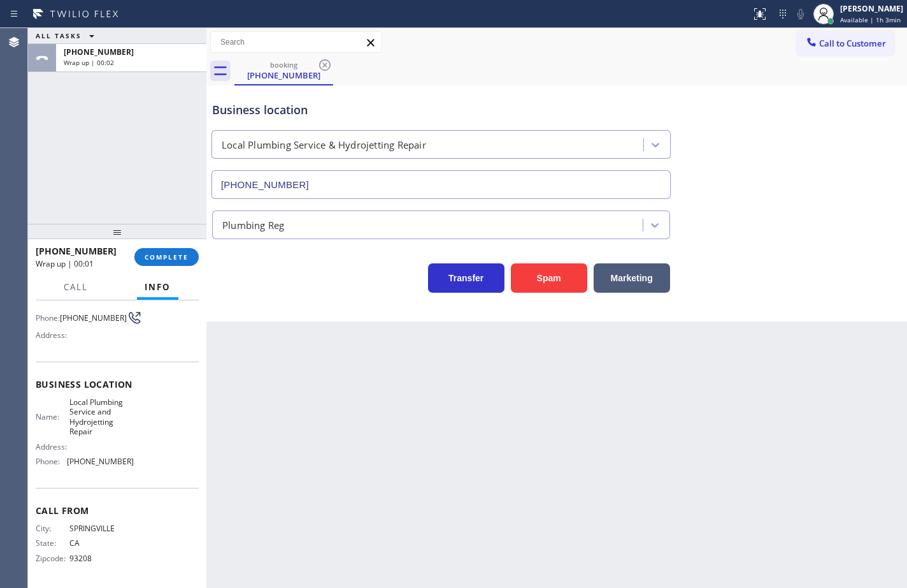
click at [134, 254] on div "+15595428859 Wrap up | 00:01" at bounding box center [85, 256] width 99 height 33
click at [139, 254] on button "COMPLETE" at bounding box center [166, 257] width 64 height 18
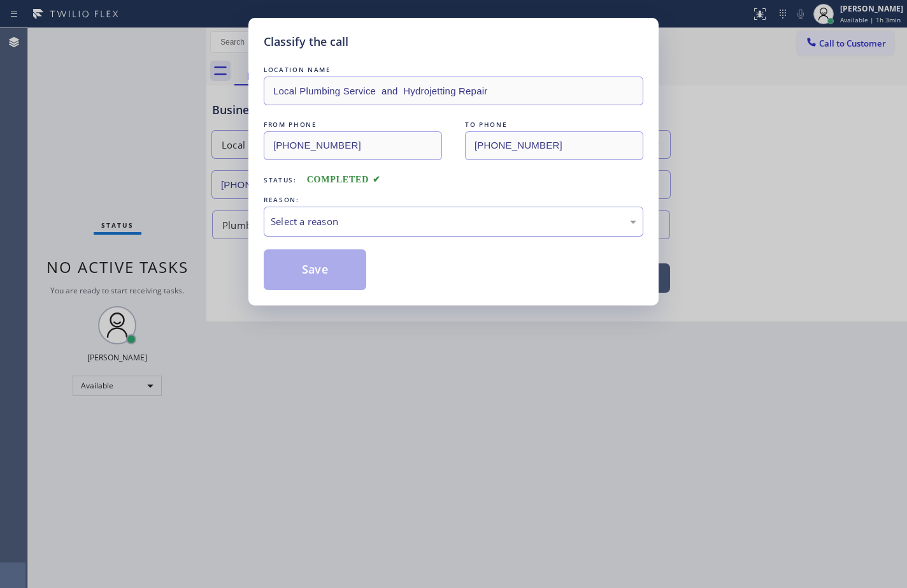
click at [322, 222] on div "Select a reason" at bounding box center [454, 221] width 366 height 15
click at [347, 268] on button "Save" at bounding box center [315, 269] width 103 height 41
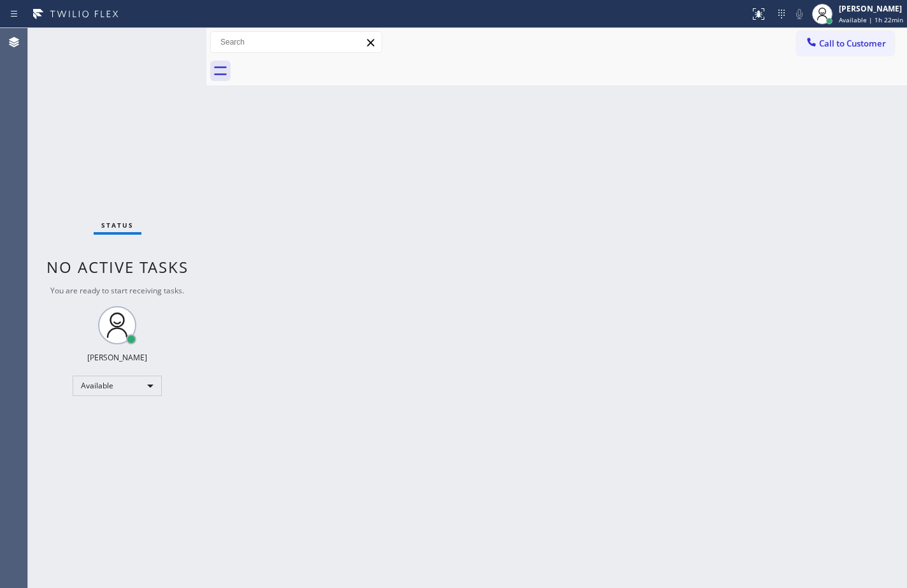
click at [876, 349] on div "Back to Dashboard Change Sender ID Customers Technicians Select a contact Outbo…" at bounding box center [556, 307] width 701 height 559
click at [855, 42] on span "Call to Customer" at bounding box center [852, 43] width 67 height 11
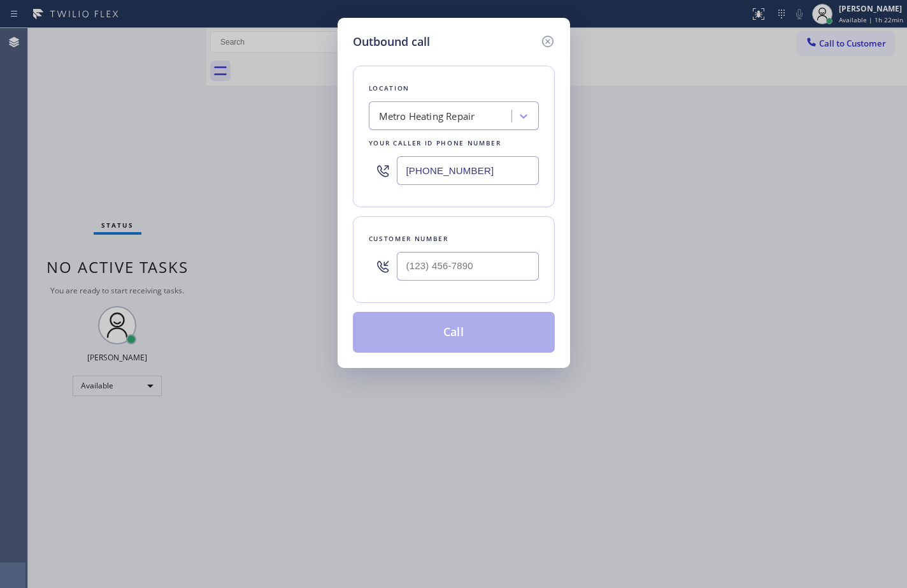
click at [495, 166] on input "(833) 318-0239" at bounding box center [468, 170] width 142 height 29
click at [487, 261] on input "(___) ___-____" at bounding box center [468, 266] width 142 height 29
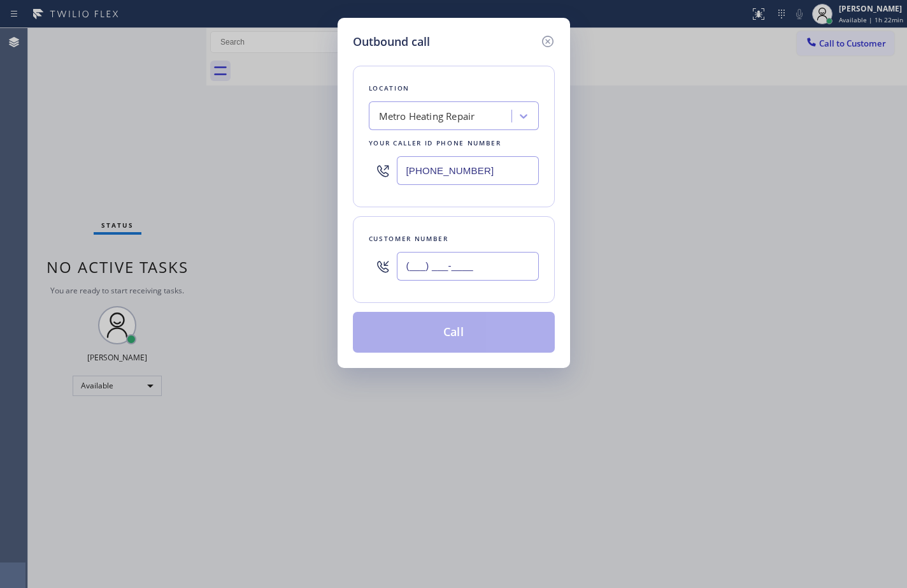
paste input "099) 090-1761"
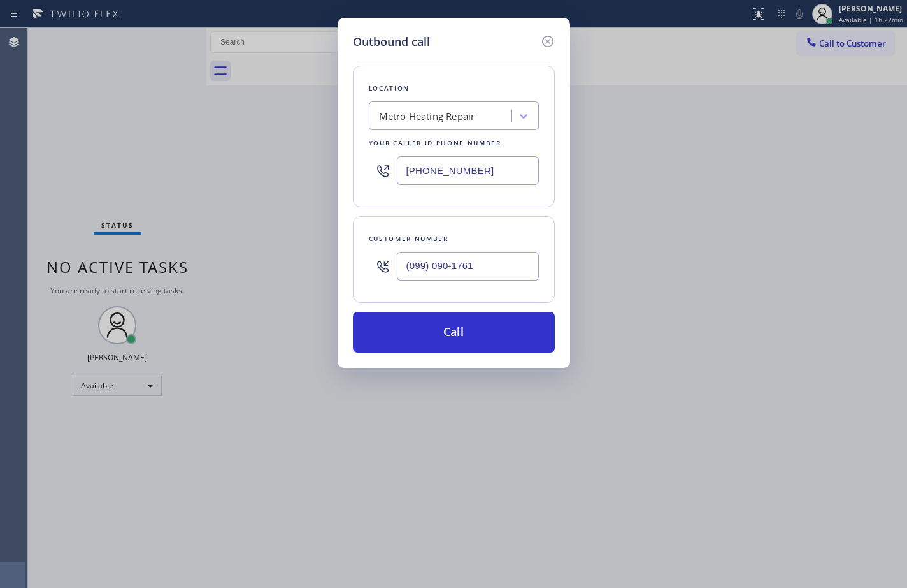
click at [480, 257] on input "(099) 090-1761" at bounding box center [468, 266] width 142 height 29
paste input "990) 901-7613"
type input "(990) 901-7613"
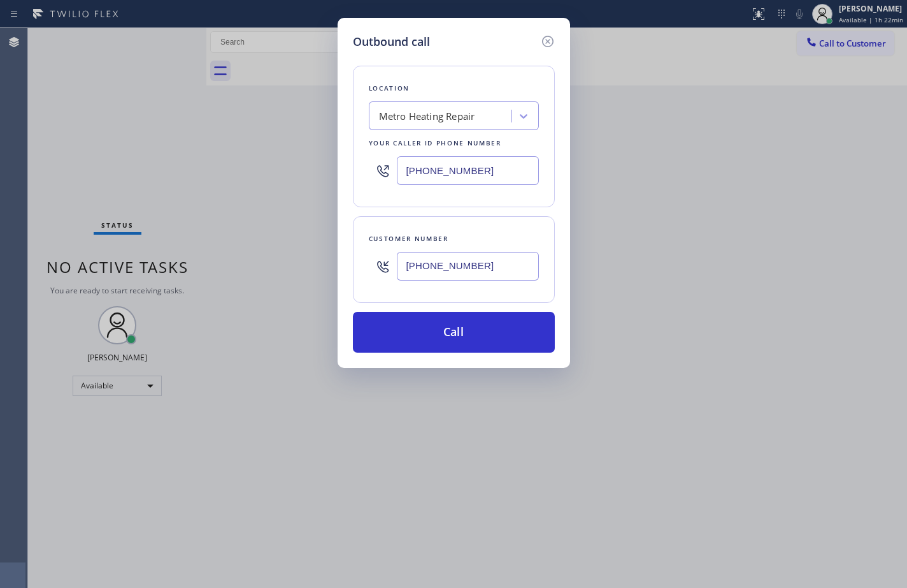
click at [508, 225] on div "Customer number (990) 901-7613" at bounding box center [454, 259] width 202 height 87
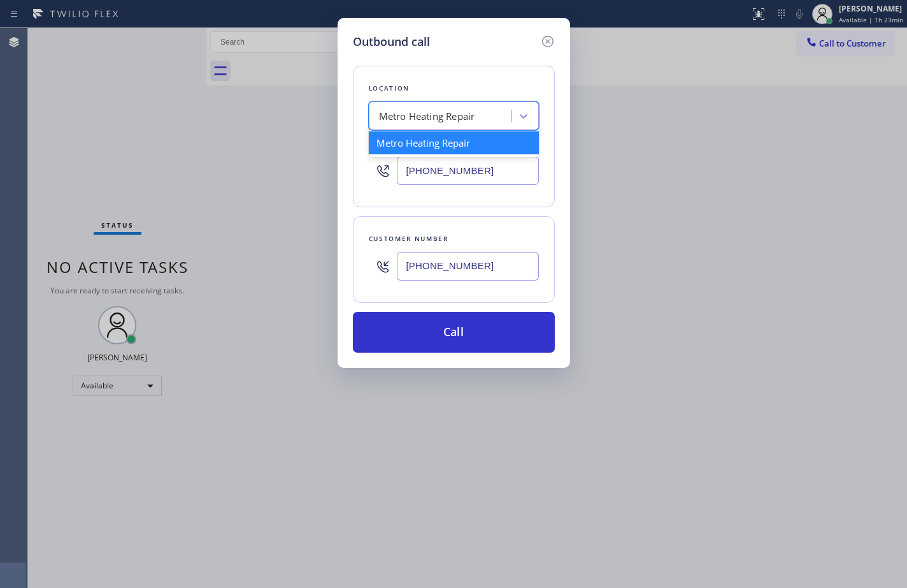
click at [500, 116] on div "Metro Heating Repair" at bounding box center [442, 116] width 139 height 22
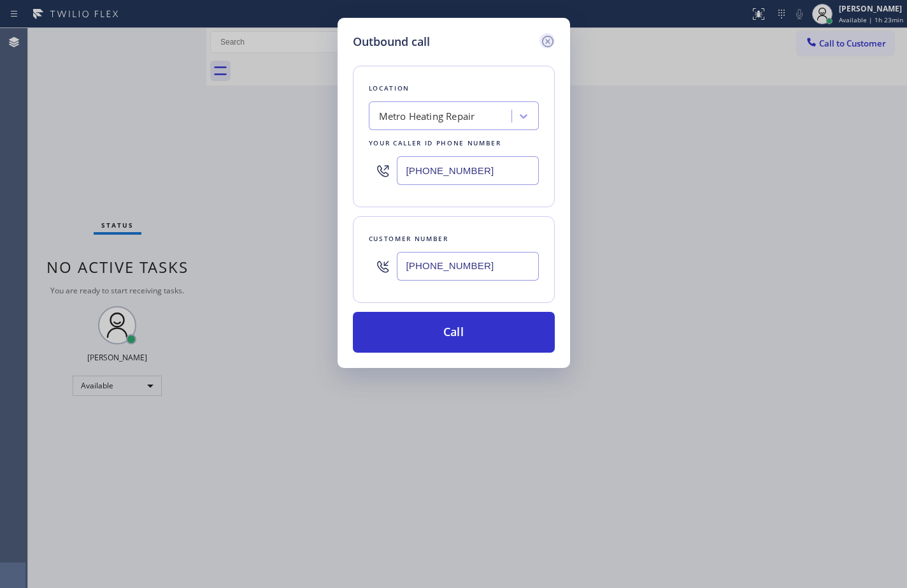
click at [551, 43] on icon at bounding box center [547, 41] width 15 height 15
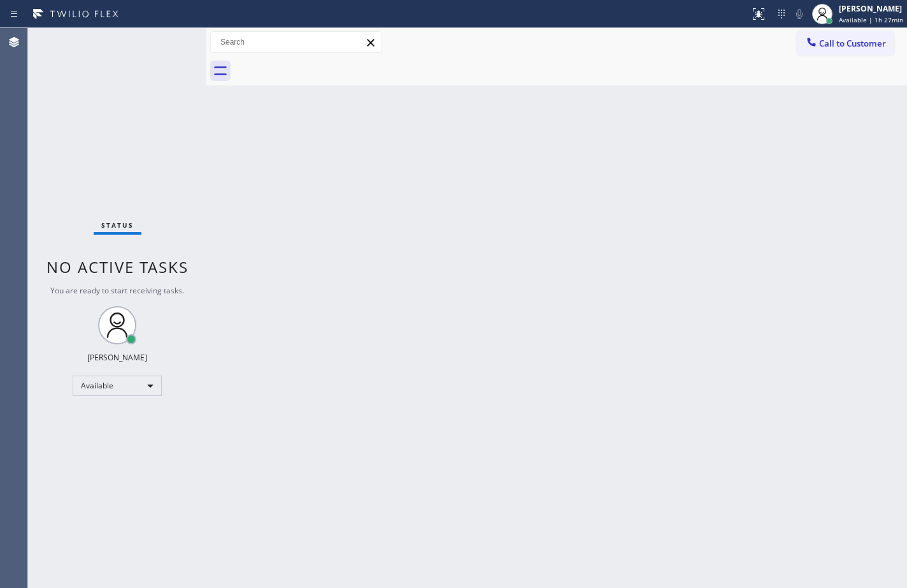
click at [874, 261] on div "Back to Dashboard Change Sender ID Customers Technicians Select a contact Outbo…" at bounding box center [556, 307] width 701 height 559
click at [647, 224] on div "Back to Dashboard Change Sender ID Customers Technicians Select a contact Outbo…" at bounding box center [556, 307] width 701 height 559
click at [629, 375] on div "Back to Dashboard Change Sender ID Customers Technicians Select a contact Outbo…" at bounding box center [556, 307] width 701 height 559
click at [547, 143] on div "Back to Dashboard Change Sender ID Customers Technicians Select a contact Outbo…" at bounding box center [556, 307] width 701 height 559
click at [872, 19] on span "Available | 1h 48min" at bounding box center [871, 19] width 64 height 9
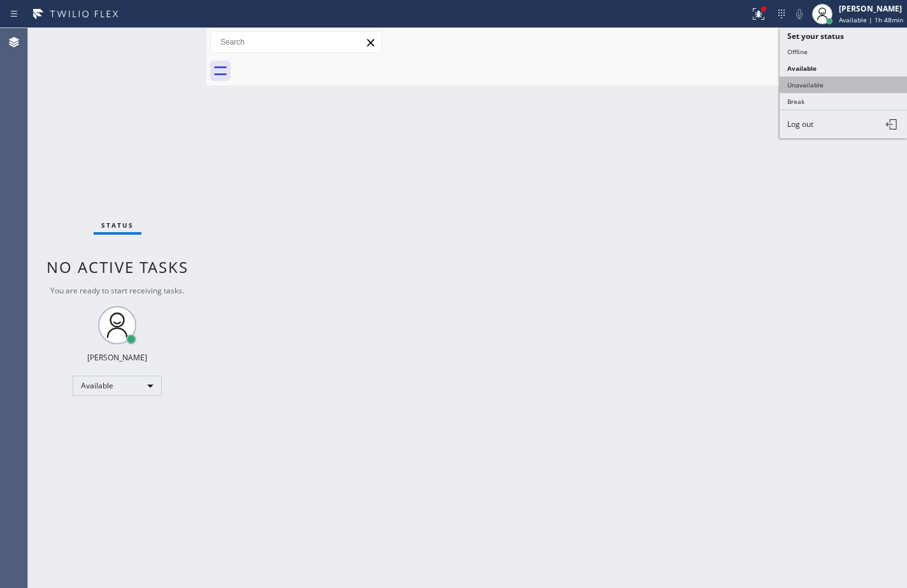
click at [855, 82] on button "Unavailable" at bounding box center [843, 84] width 127 height 17
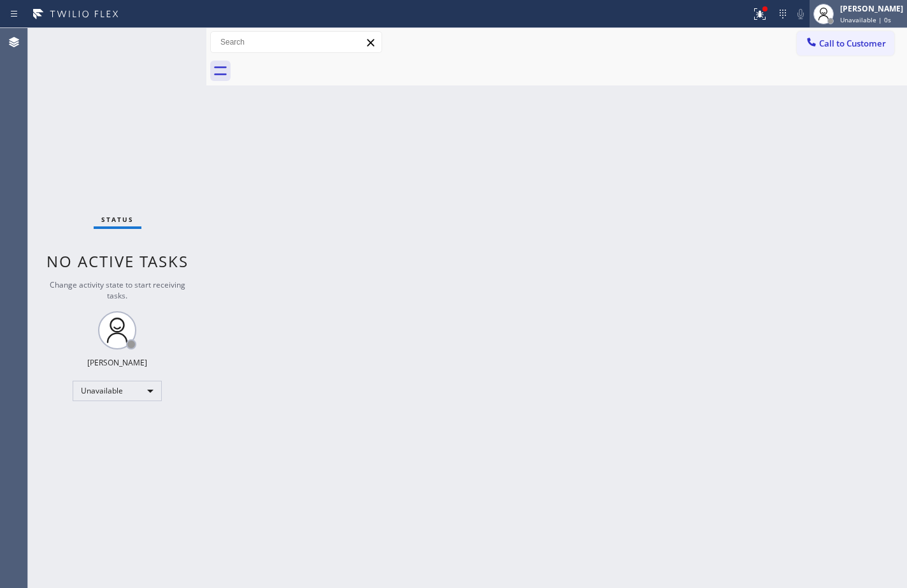
click at [881, 21] on div "Unavailable | 0s" at bounding box center [872, 19] width 63 height 9
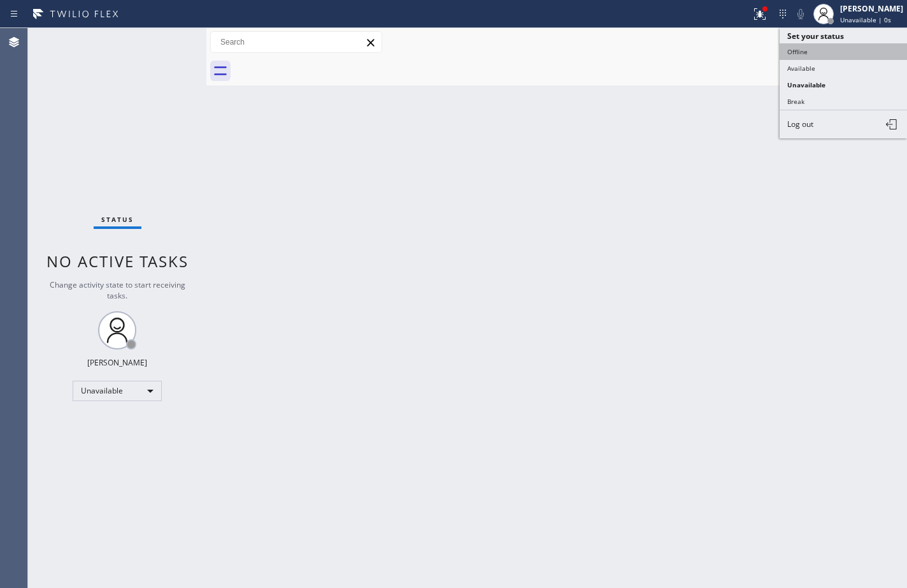
click at [874, 47] on button "Offline" at bounding box center [843, 51] width 127 height 17
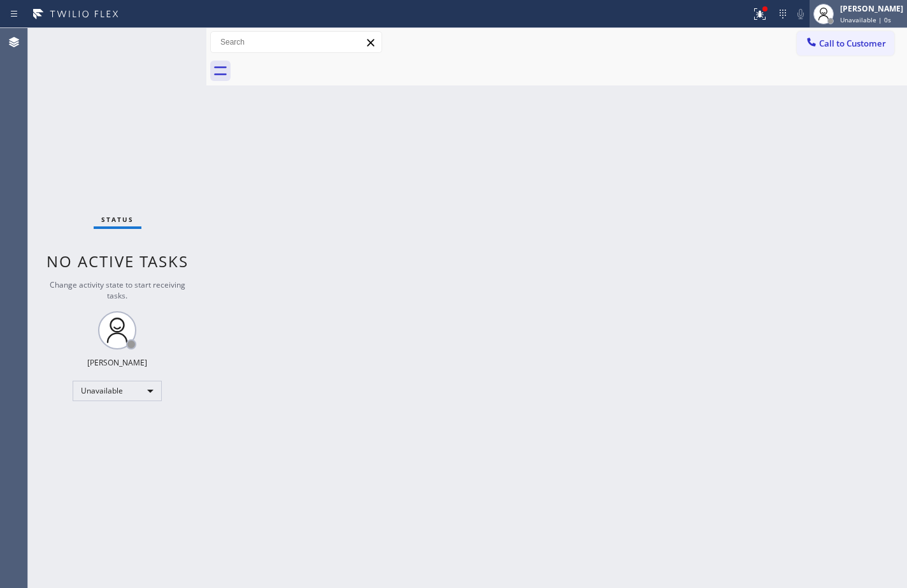
click at [879, 23] on div "Unavailable | 0s" at bounding box center [872, 19] width 63 height 9
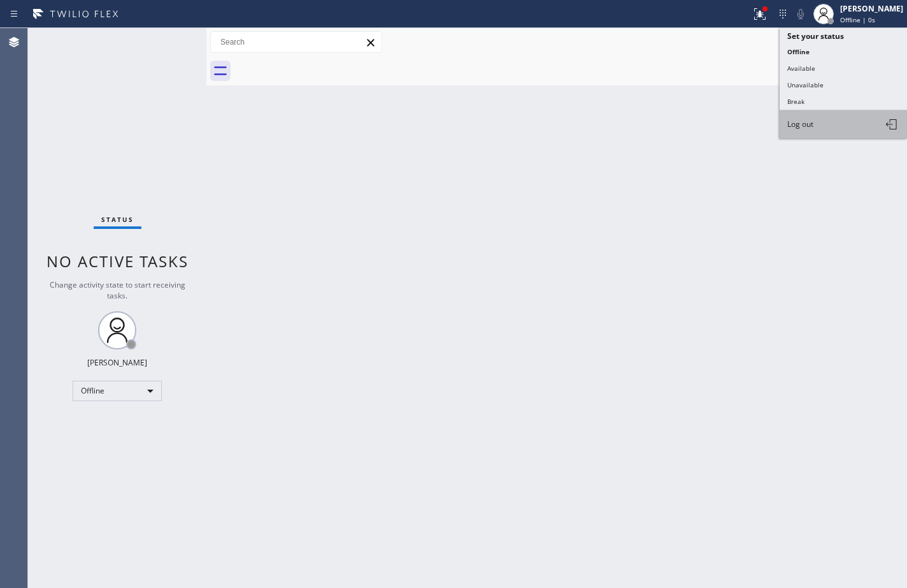
click at [852, 129] on button "Log out" at bounding box center [843, 124] width 127 height 28
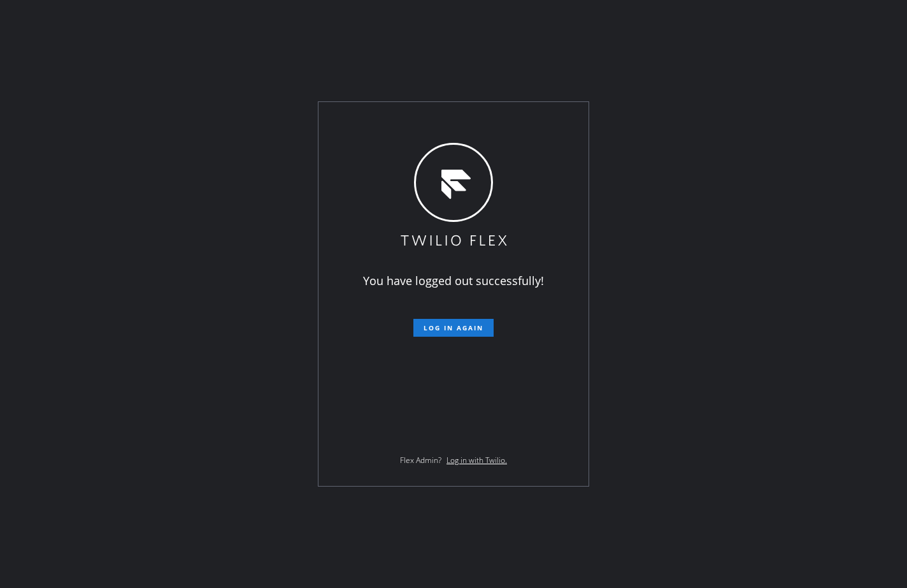
click at [82, 173] on div "You have logged out successfully! Log in again Flex Admin? Log in with Twilio." at bounding box center [453, 294] width 907 height 588
